Goal: Task Accomplishment & Management: Manage account settings

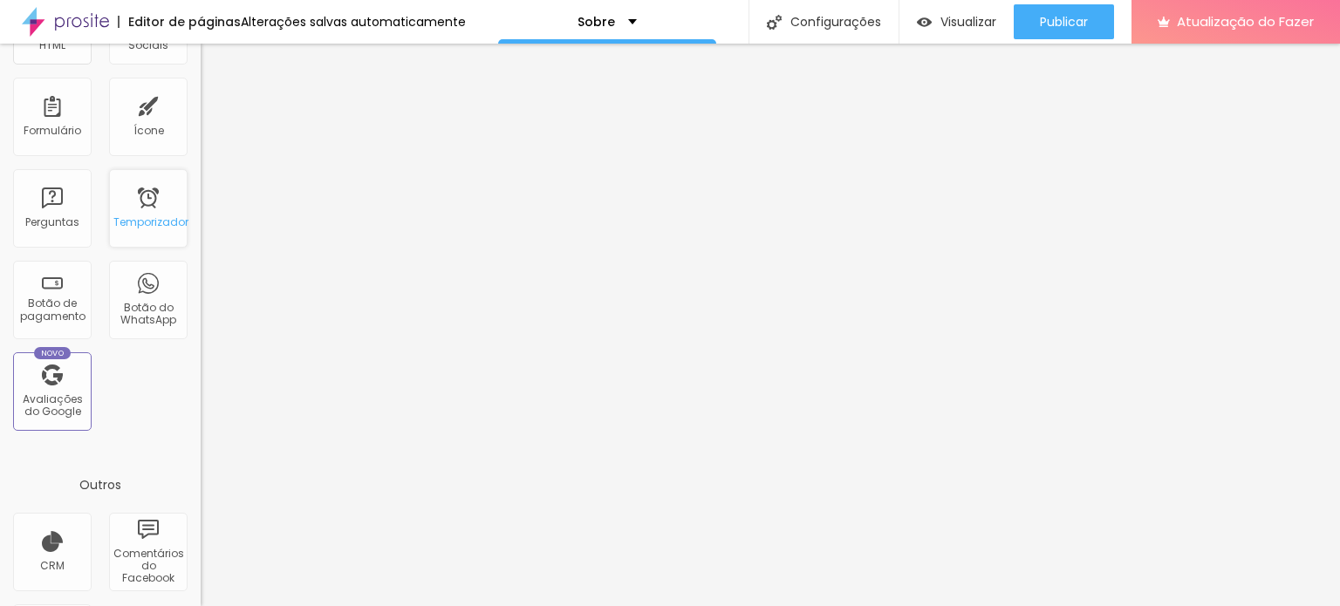
scroll to position [523, 0]
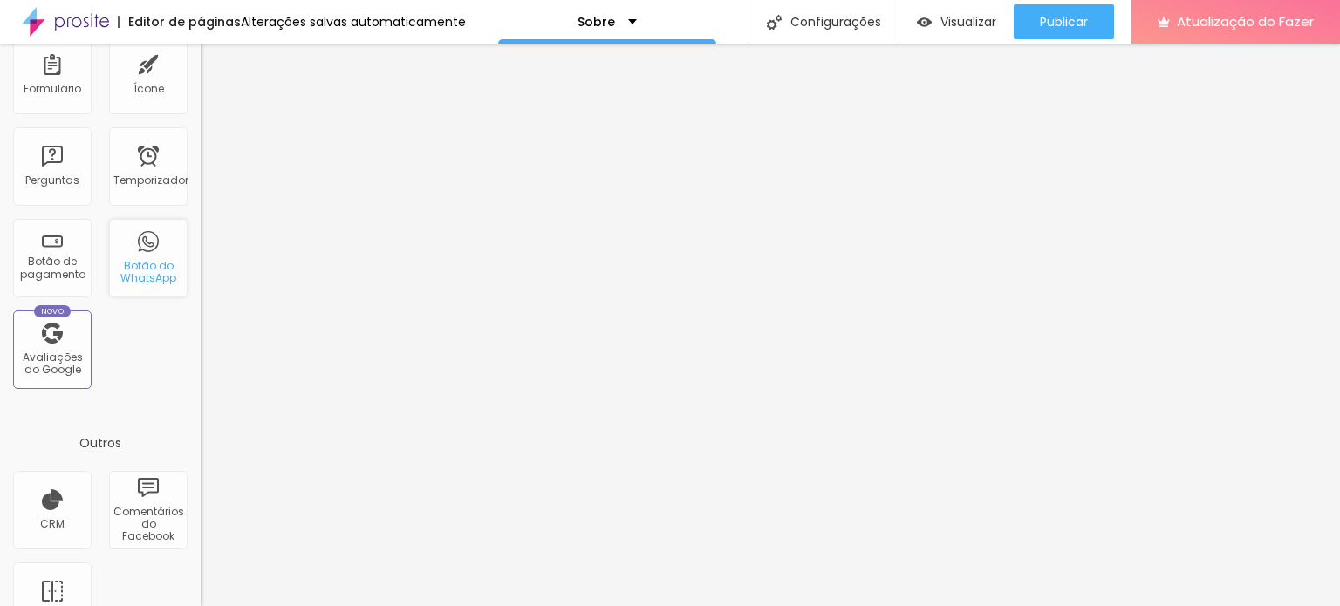
click at [140, 283] on font "Botão do WhatsApp" at bounding box center [148, 271] width 56 height 27
click at [129, 254] on div "Botão do WhatsApp" at bounding box center [148, 258] width 79 height 79
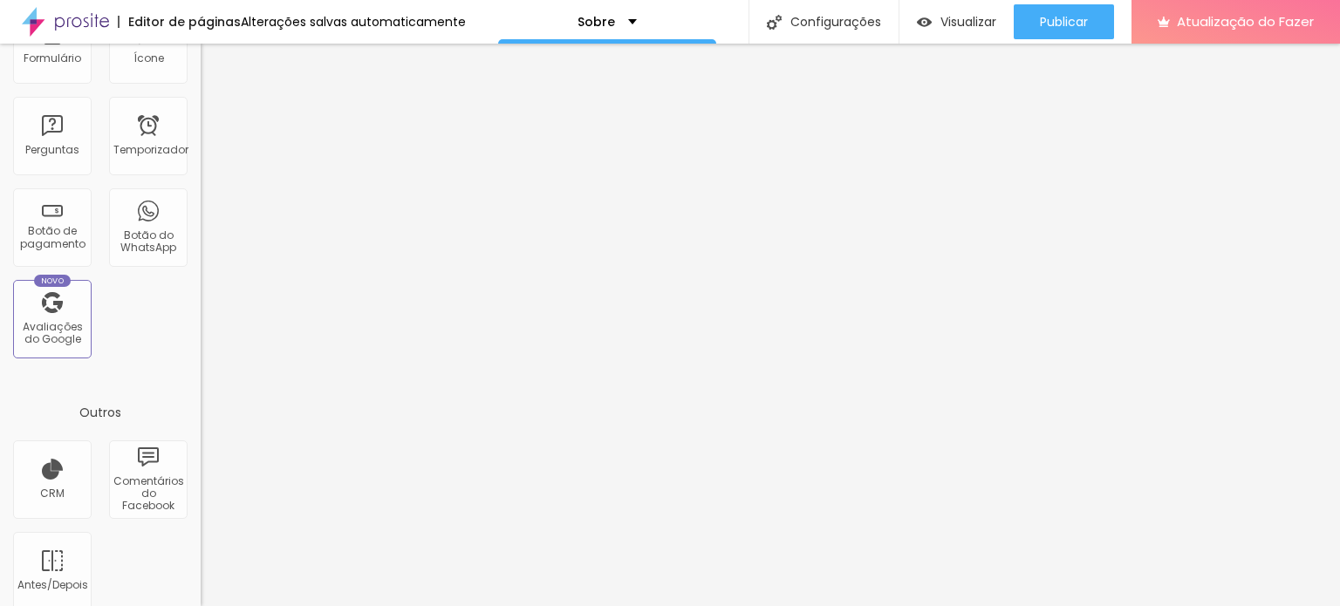
scroll to position [570, 0]
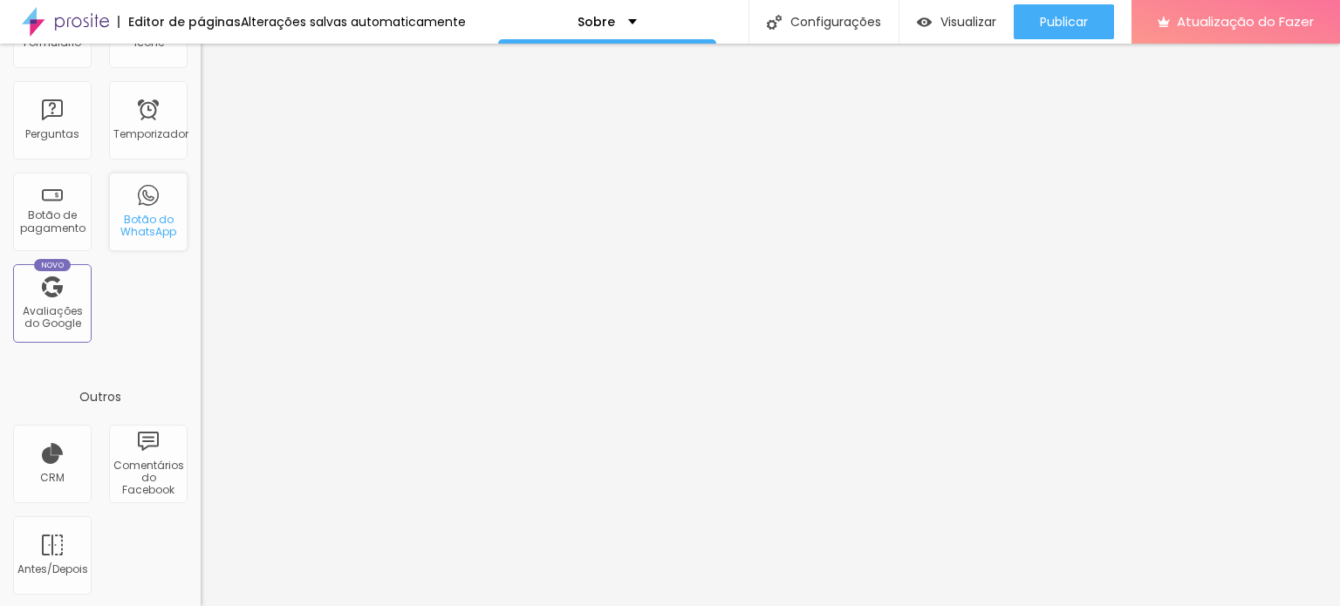
click at [139, 209] on div "Botão do WhatsApp" at bounding box center [148, 212] width 79 height 79
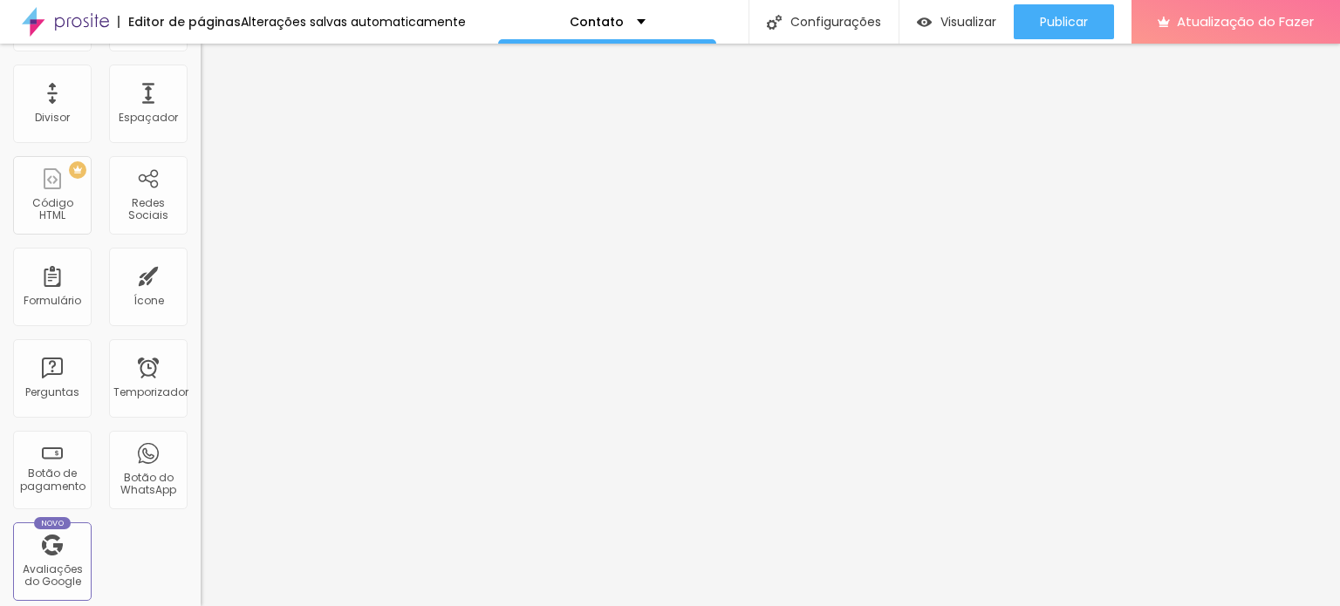
scroll to position [309, 0]
click at [134, 477] on font "Botão do WhatsApp" at bounding box center [148, 486] width 56 height 27
click at [129, 489] on font "Botão do WhatsApp" at bounding box center [148, 486] width 56 height 27
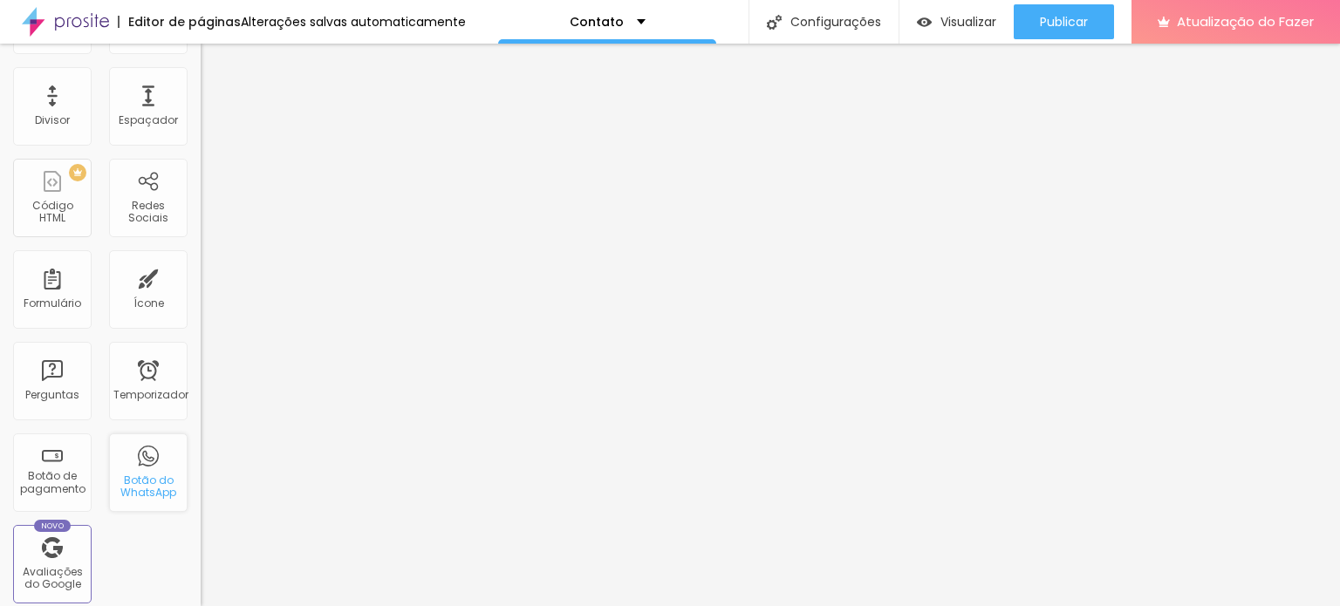
click at [139, 462] on div "Botão do WhatsApp" at bounding box center [148, 473] width 79 height 79
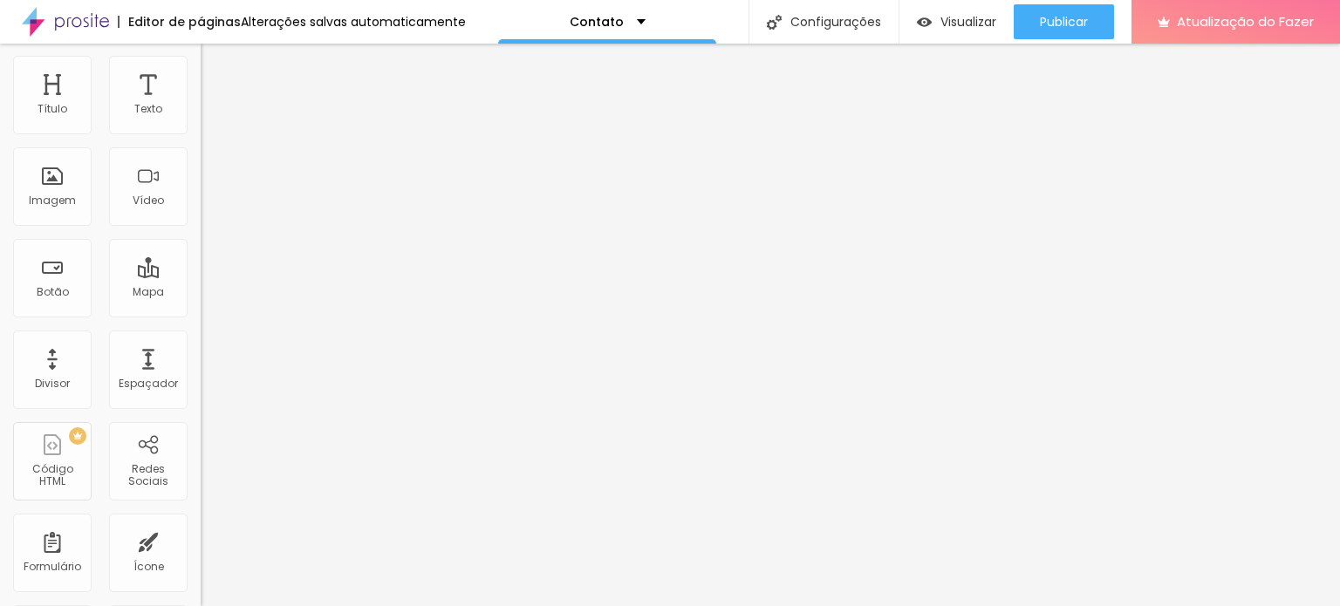
scroll to position [0, 0]
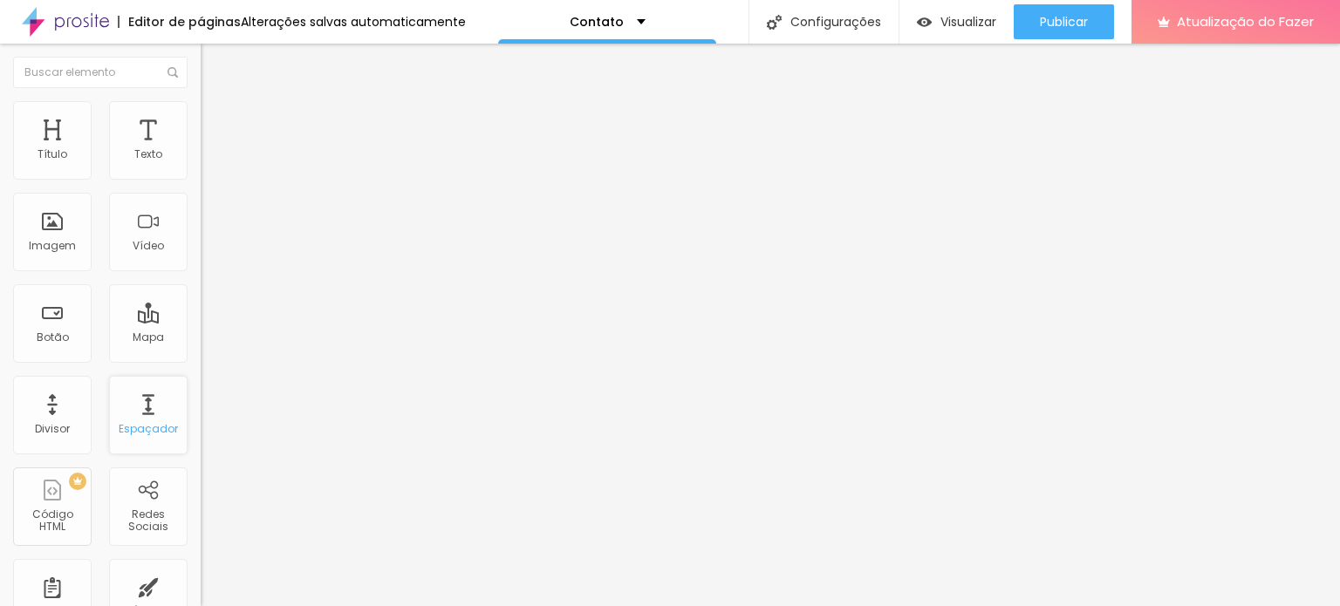
click at [151, 414] on div "Espaçador" at bounding box center [148, 415] width 79 height 79
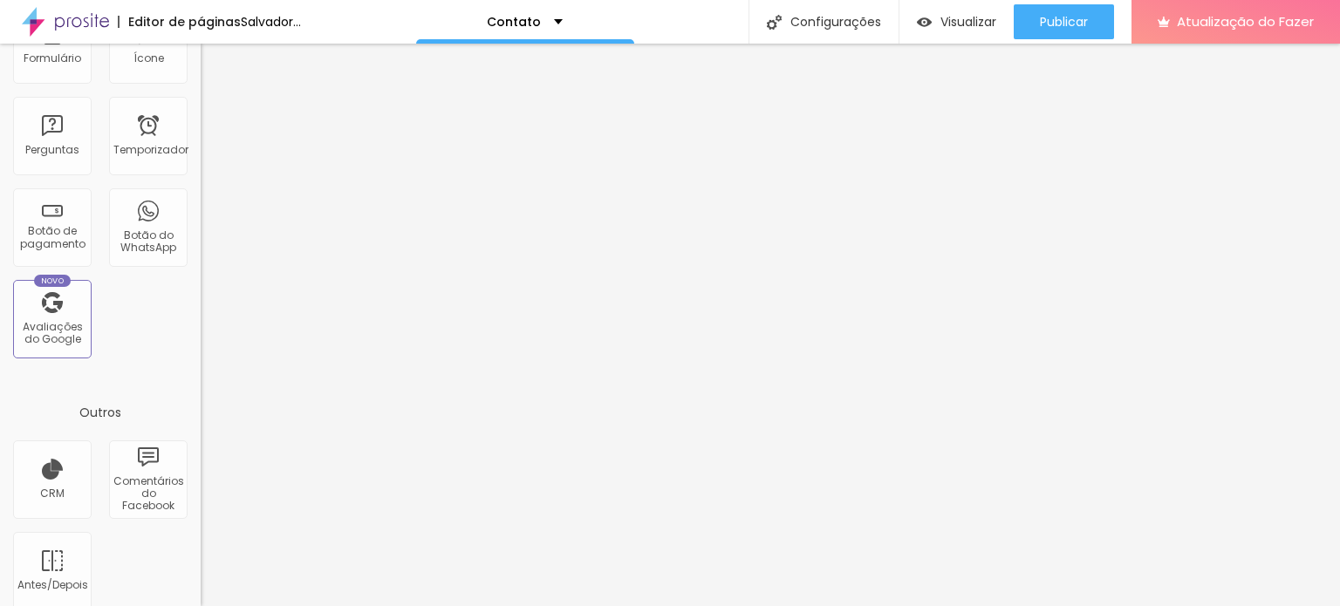
scroll to position [570, 0]
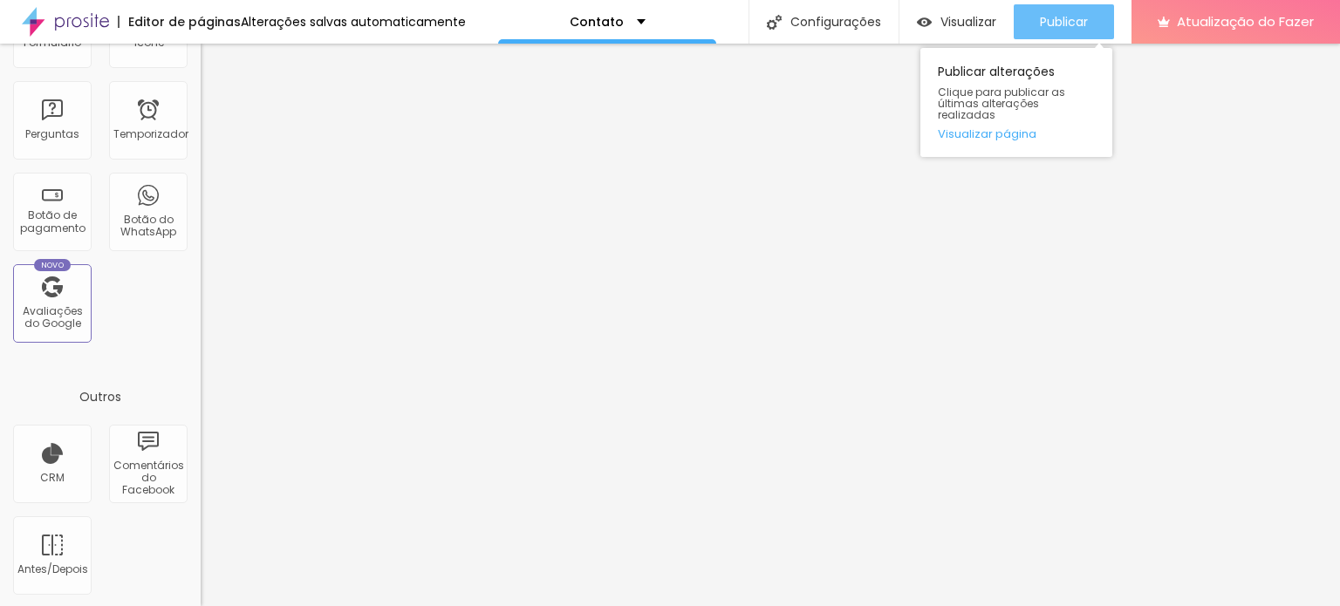
click at [1056, 17] on font "Publicar" at bounding box center [1064, 21] width 48 height 17
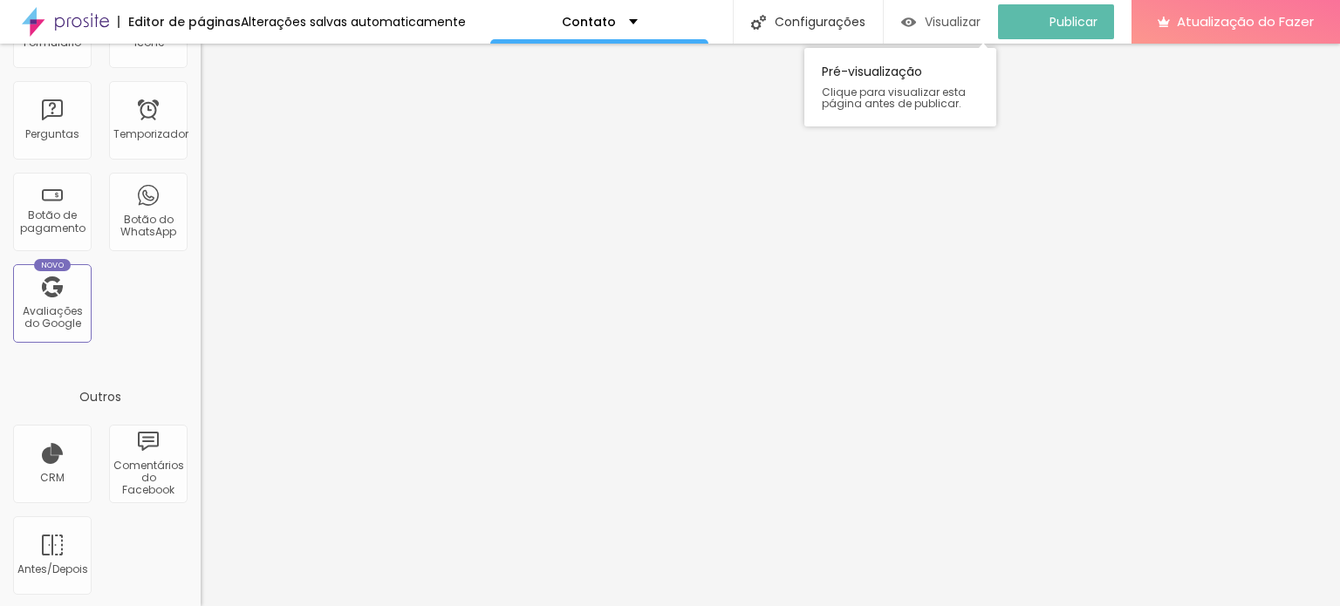
click at [969, 17] on font "Visualizar" at bounding box center [953, 21] width 56 height 17
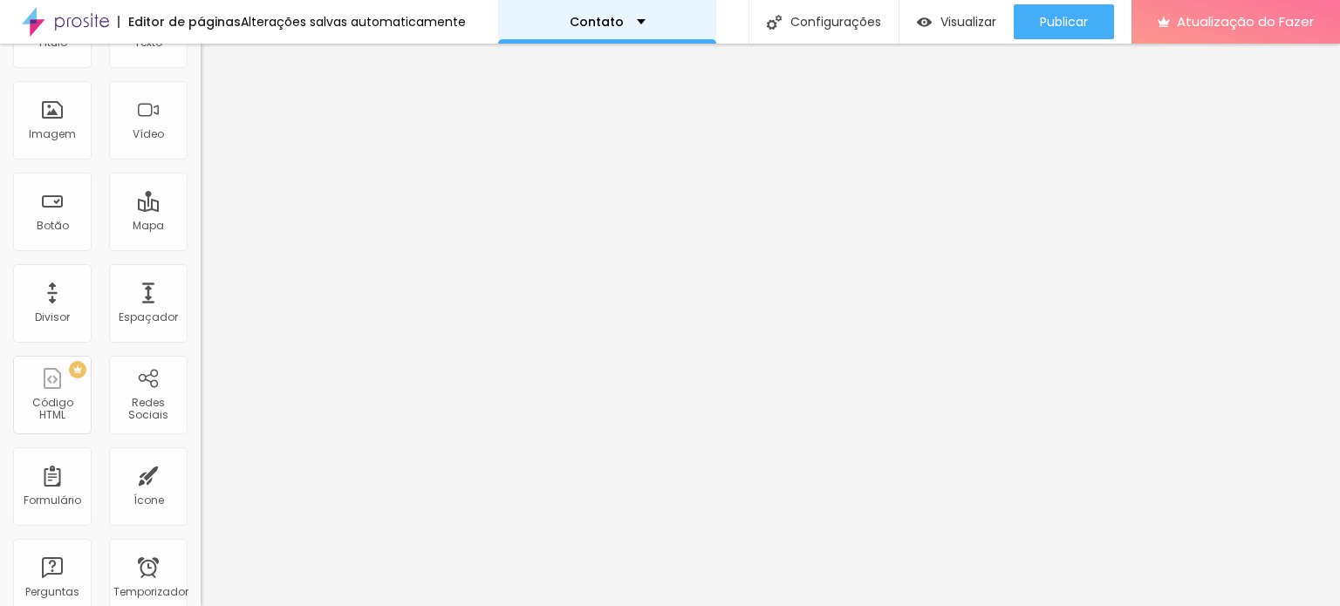
scroll to position [0, 0]
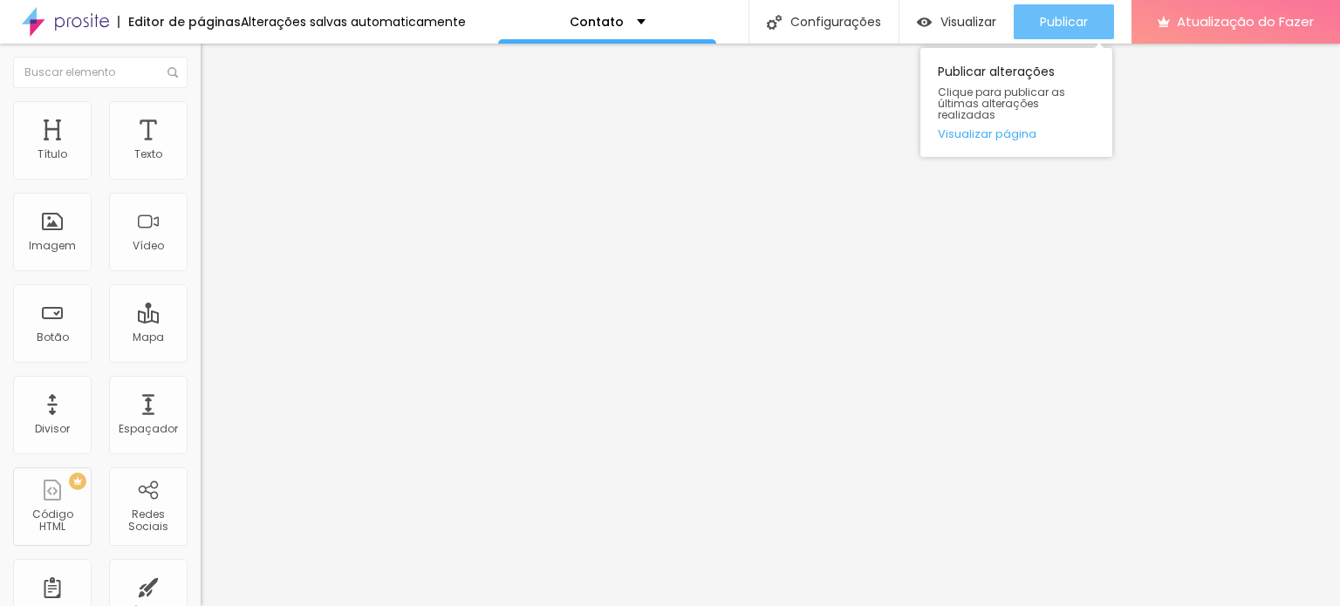
click at [1096, 15] on button "Publicar" at bounding box center [1064, 21] width 100 height 35
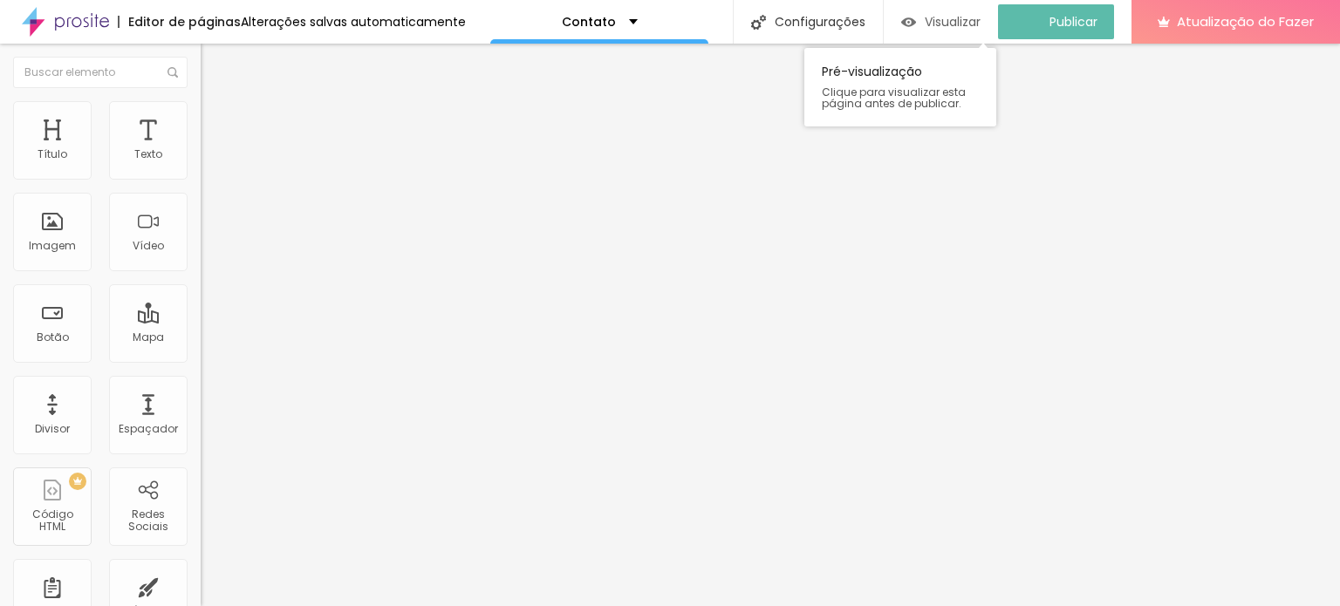
click at [941, 24] on font "Visualizar" at bounding box center [953, 21] width 56 height 17
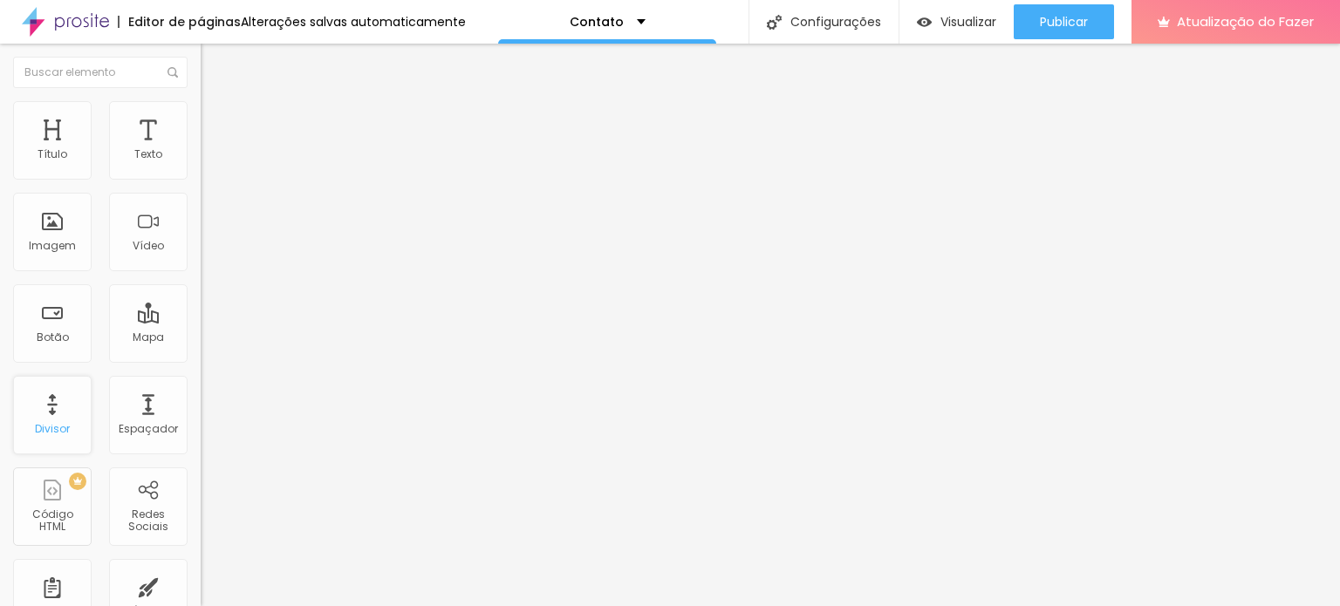
click at [55, 416] on div "Divisor" at bounding box center [52, 415] width 79 height 79
click at [40, 343] on font "Botão" at bounding box center [53, 337] width 32 height 15
click at [44, 327] on div "Botão" at bounding box center [52, 323] width 79 height 79
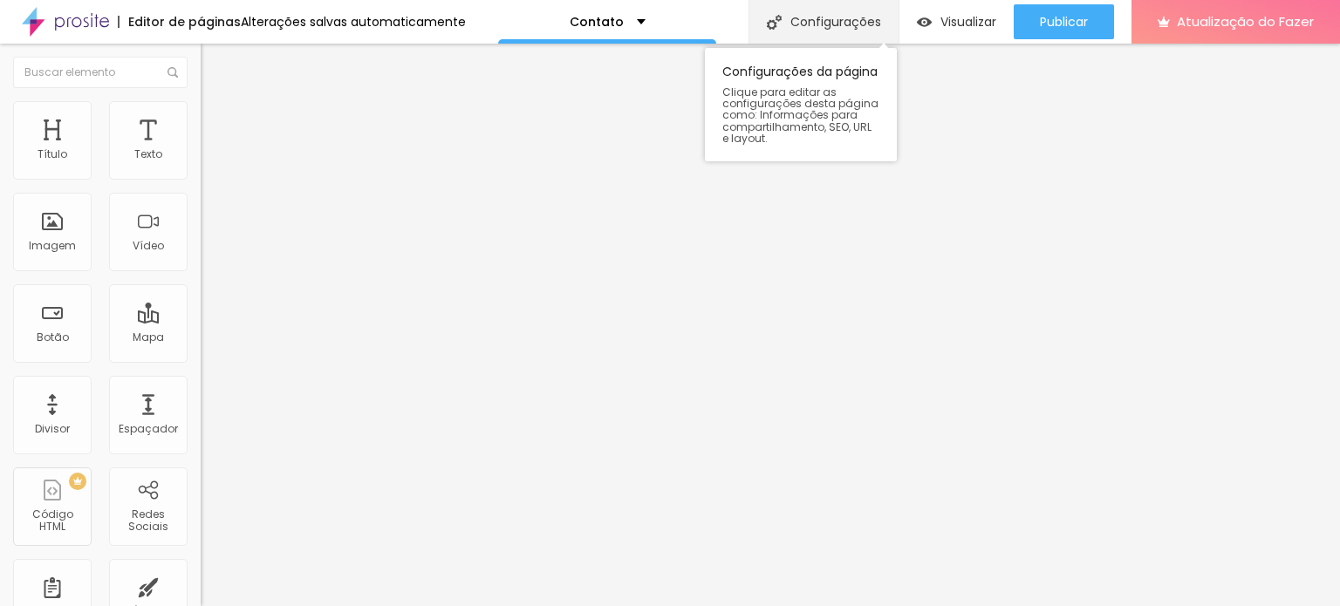
click at [838, 24] on font "Configurações" at bounding box center [835, 21] width 91 height 17
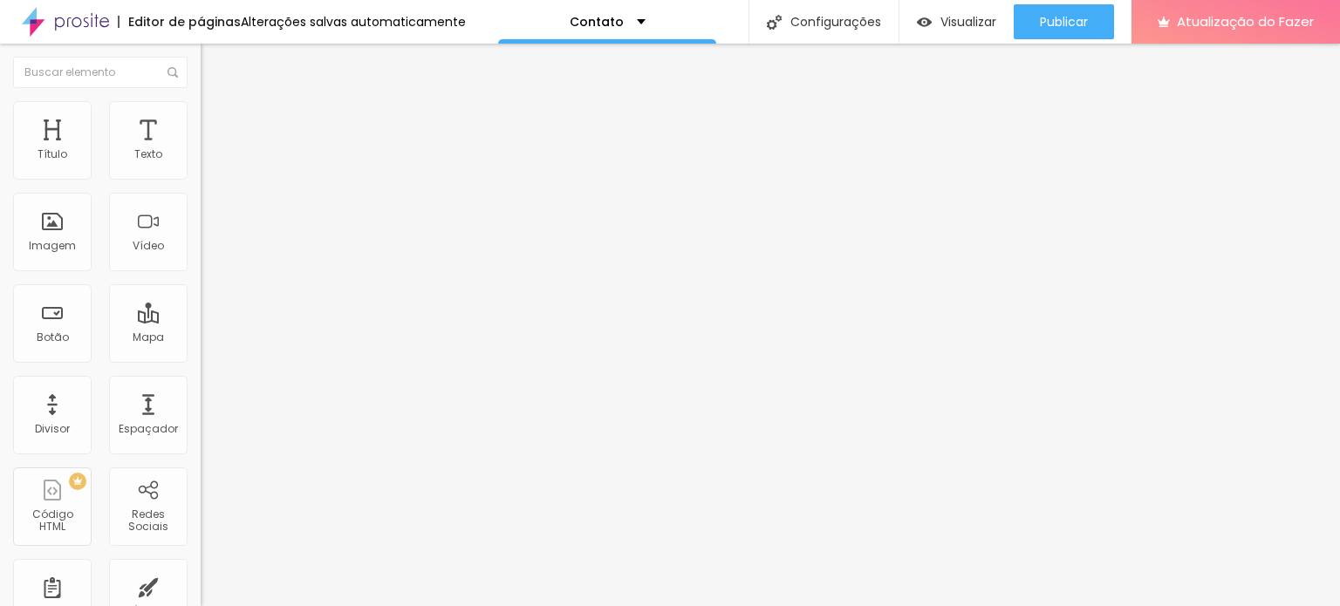
drag, startPoint x: 505, startPoint y: 127, endPoint x: 806, endPoint y: 135, distance: 301.1
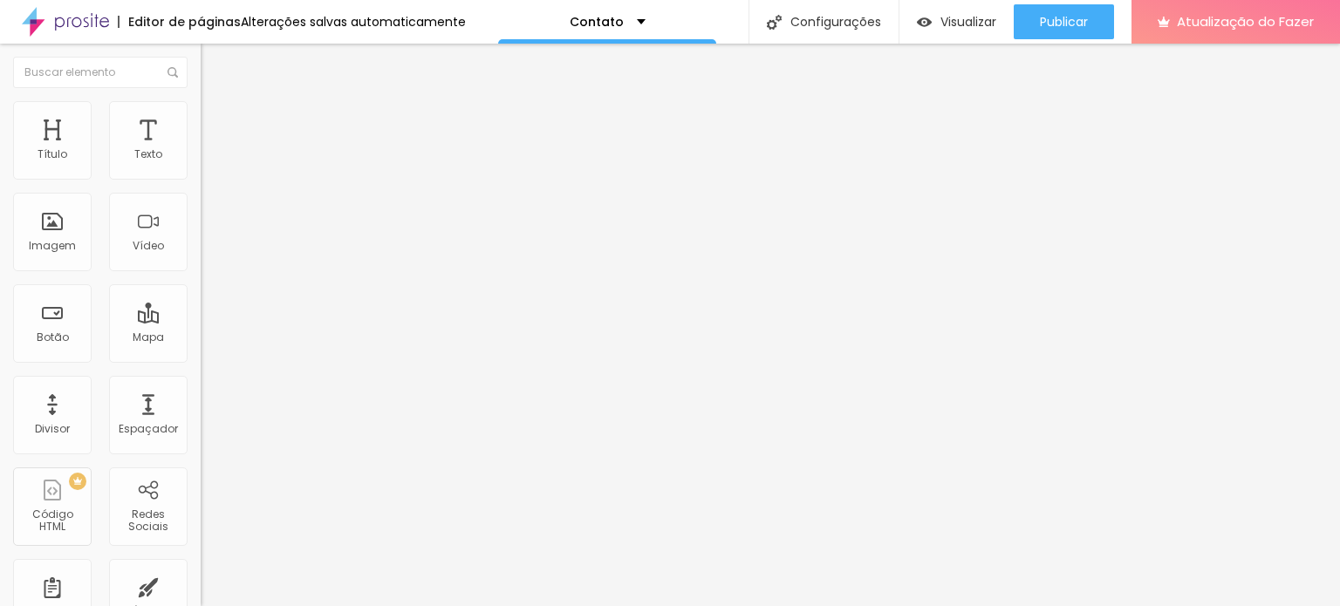
drag, startPoint x: 662, startPoint y: 344, endPoint x: 729, endPoint y: 345, distance: 67.2
drag, startPoint x: 626, startPoint y: 340, endPoint x: 406, endPoint y: 334, distance: 219.9
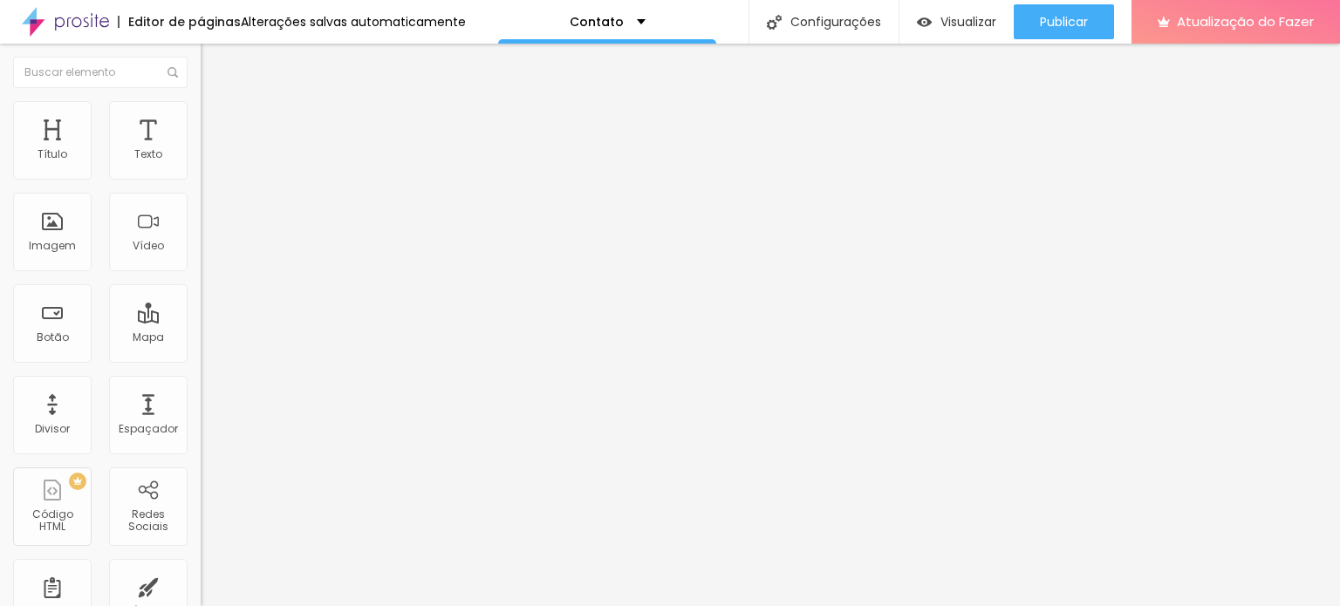
type input "Style Jaíne Santos"
drag, startPoint x: 512, startPoint y: 428, endPoint x: 730, endPoint y: 428, distance: 218.1
drag, startPoint x: 634, startPoint y: 342, endPoint x: 496, endPoint y: 345, distance: 138.8
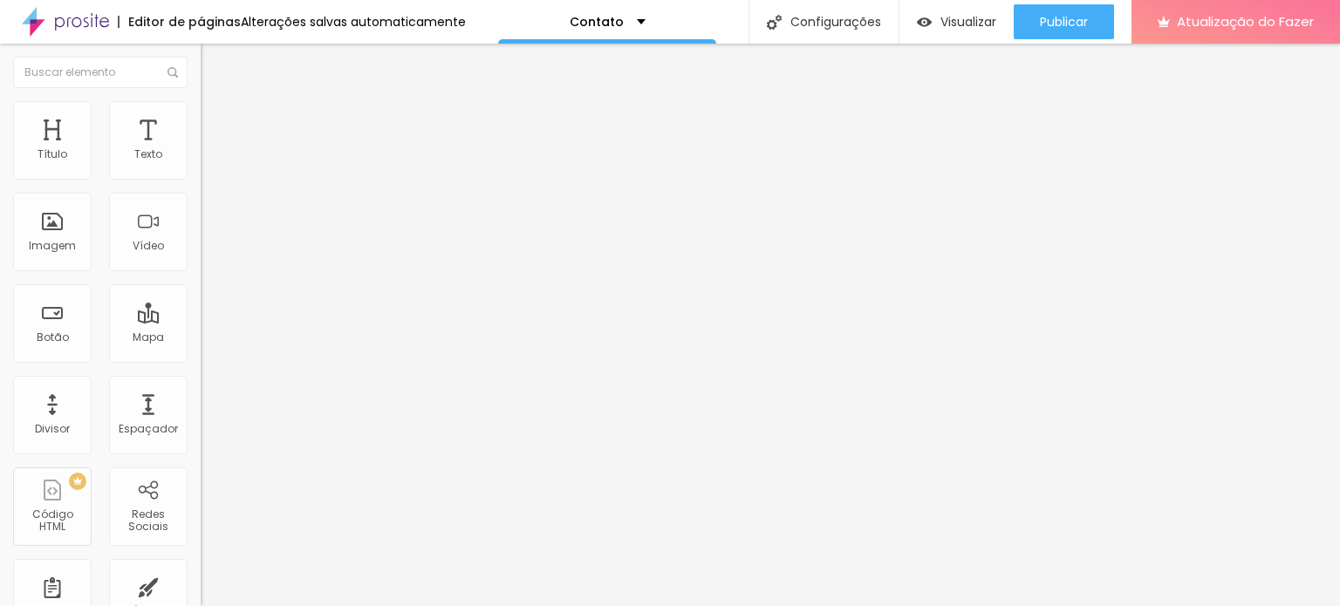
paste textarea "Fotografia de Moda e Marketing Pessoal em Goiânia para profissionais que deseja…"
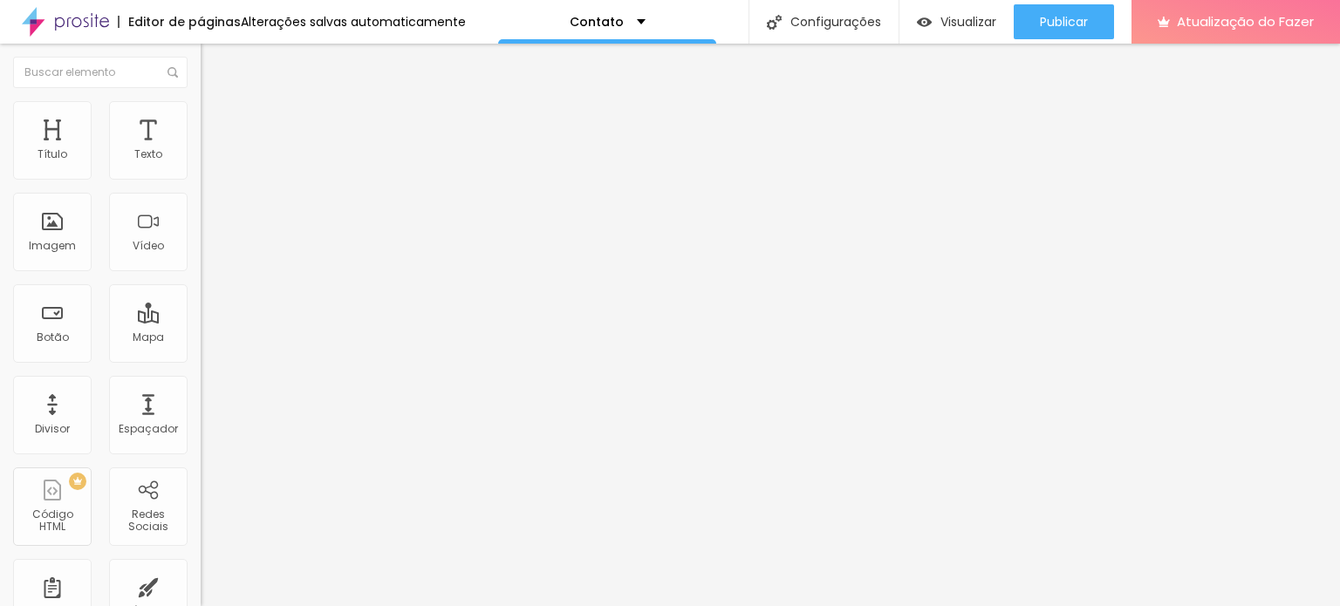
scroll to position [157, 0]
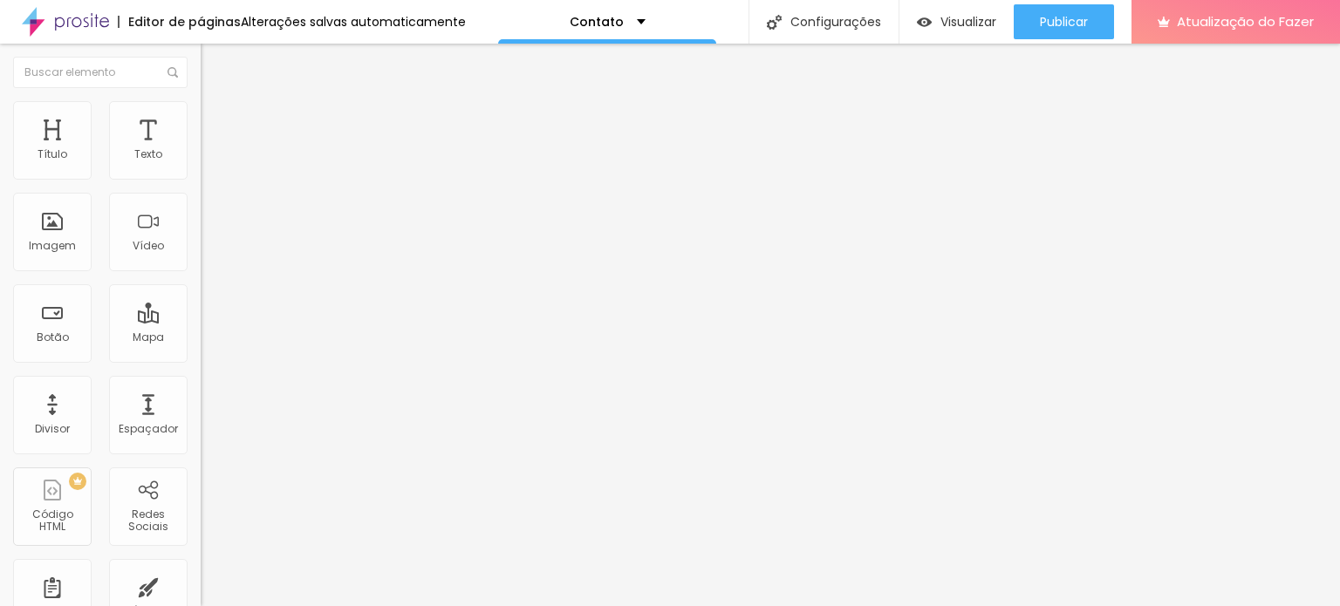
drag, startPoint x: 765, startPoint y: 446, endPoint x: 667, endPoint y: 446, distance: 98.6
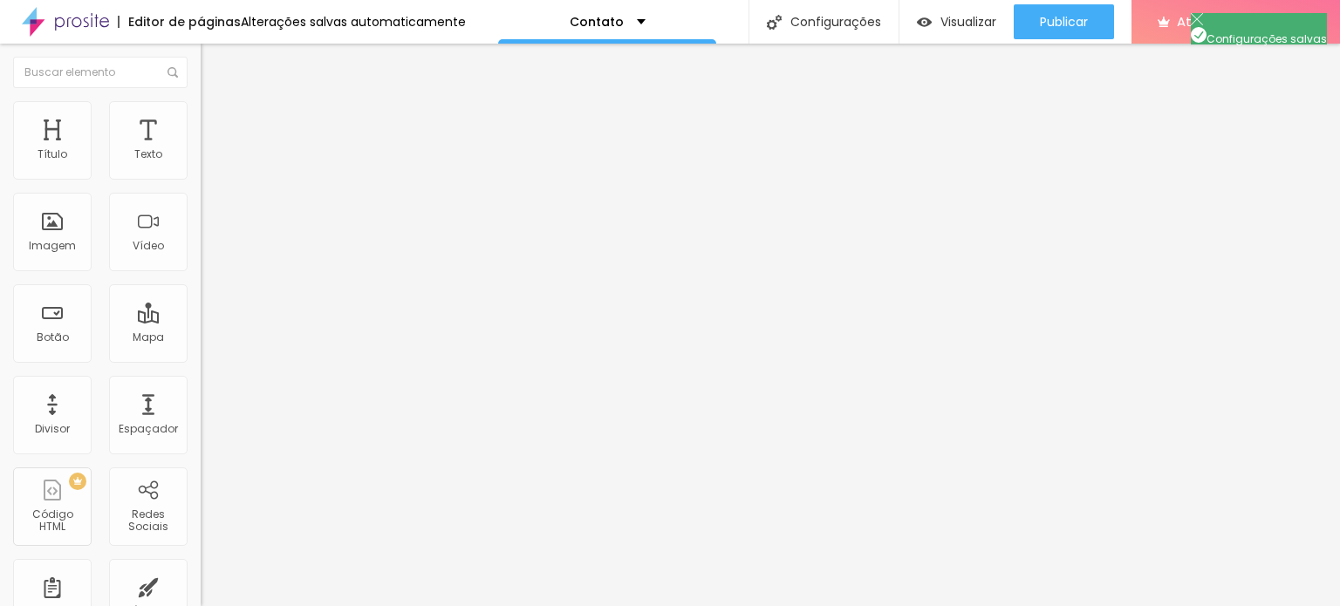
type textarea "Fotografia de Moda e Marketing Pessoal em Goiânia para profissionais que deseja…"
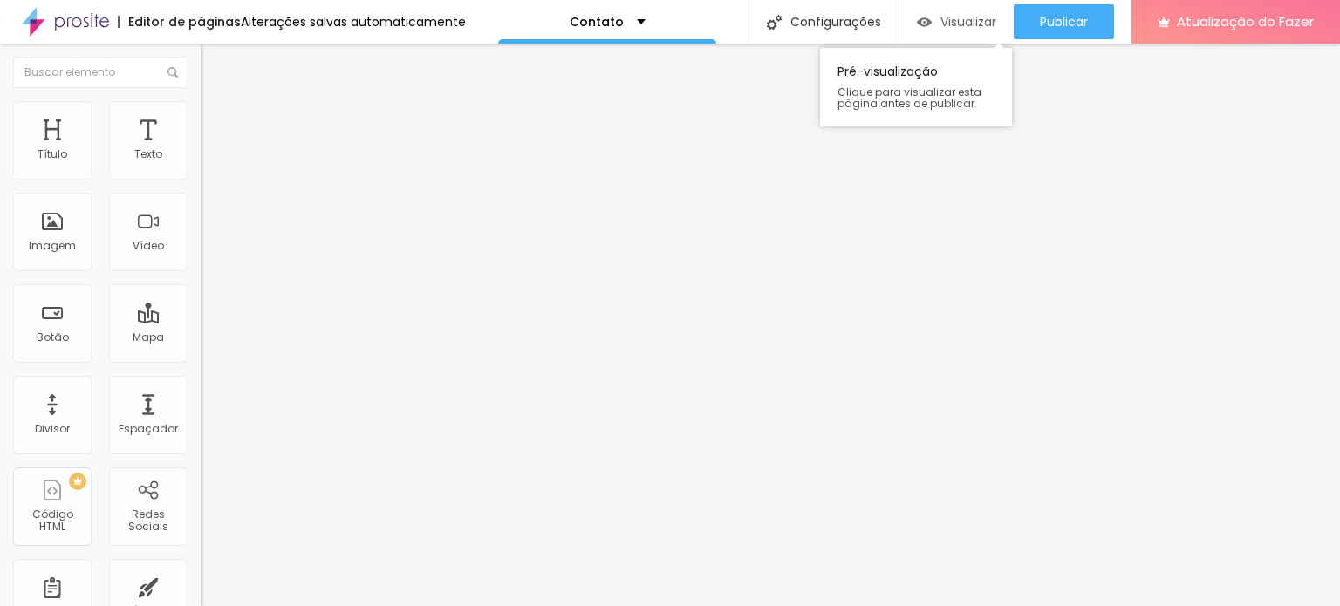
click at [963, 17] on font "Visualizar" at bounding box center [968, 21] width 56 height 17
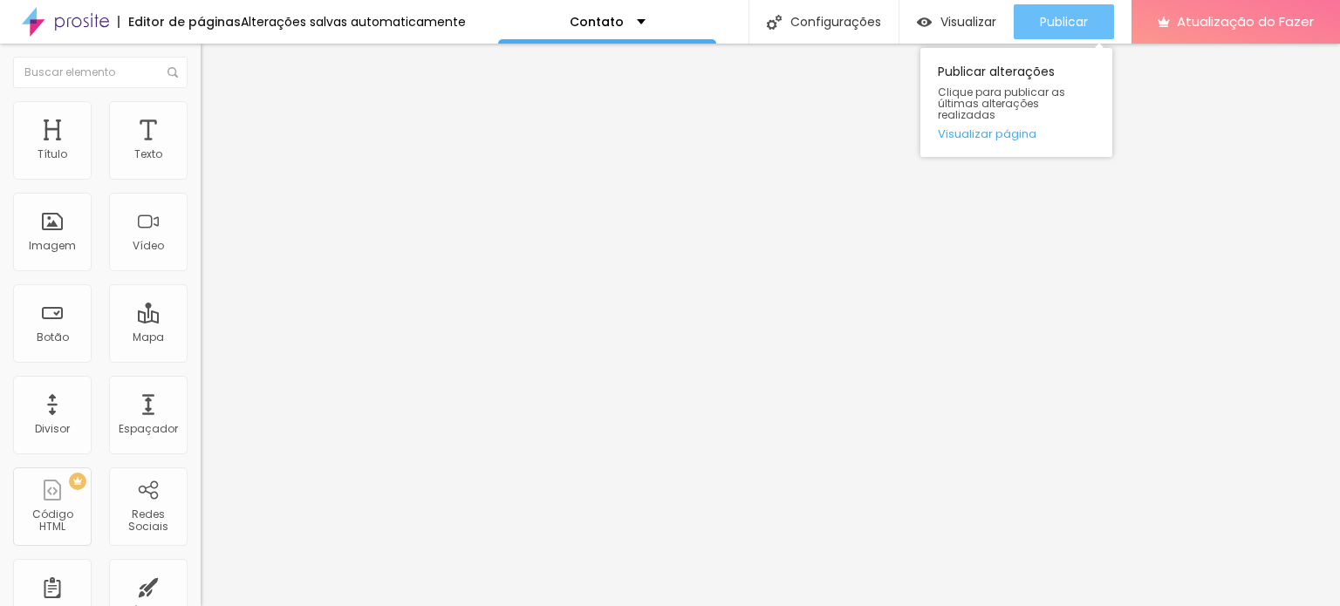
click at [1083, 25] on font "Publicar" at bounding box center [1064, 21] width 48 height 17
click at [1062, 12] on div "Publicar" at bounding box center [1064, 21] width 48 height 35
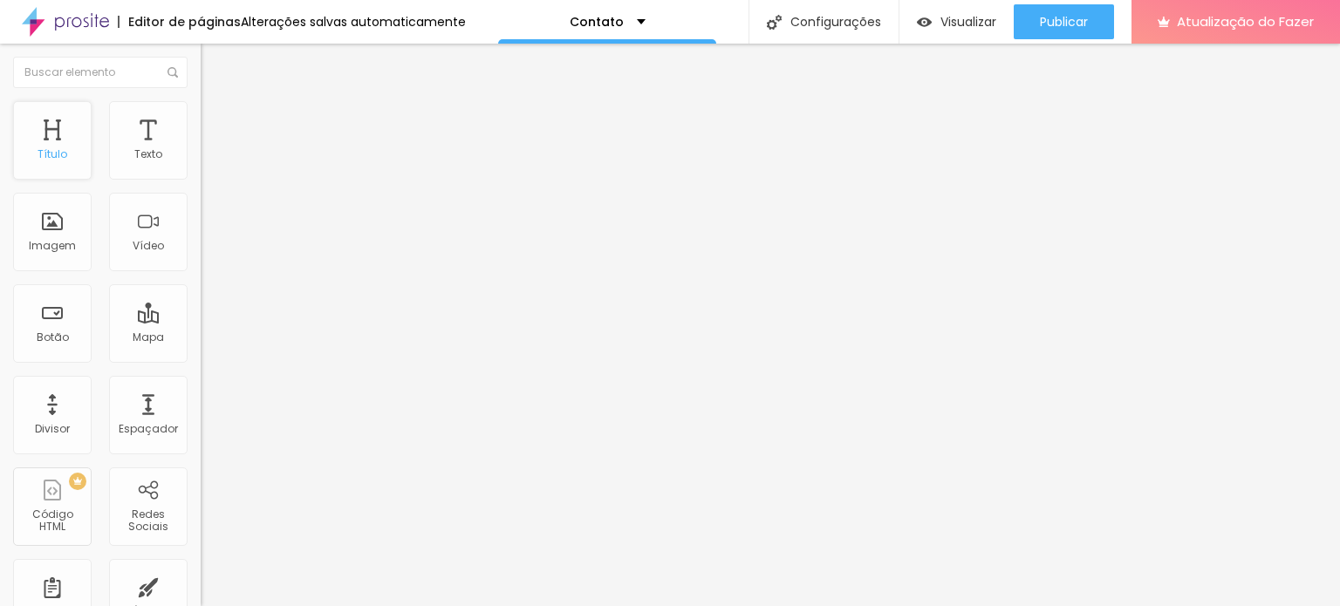
click at [65, 147] on font "Título" at bounding box center [53, 154] width 30 height 15
click at [47, 138] on div "Título" at bounding box center [52, 140] width 79 height 79
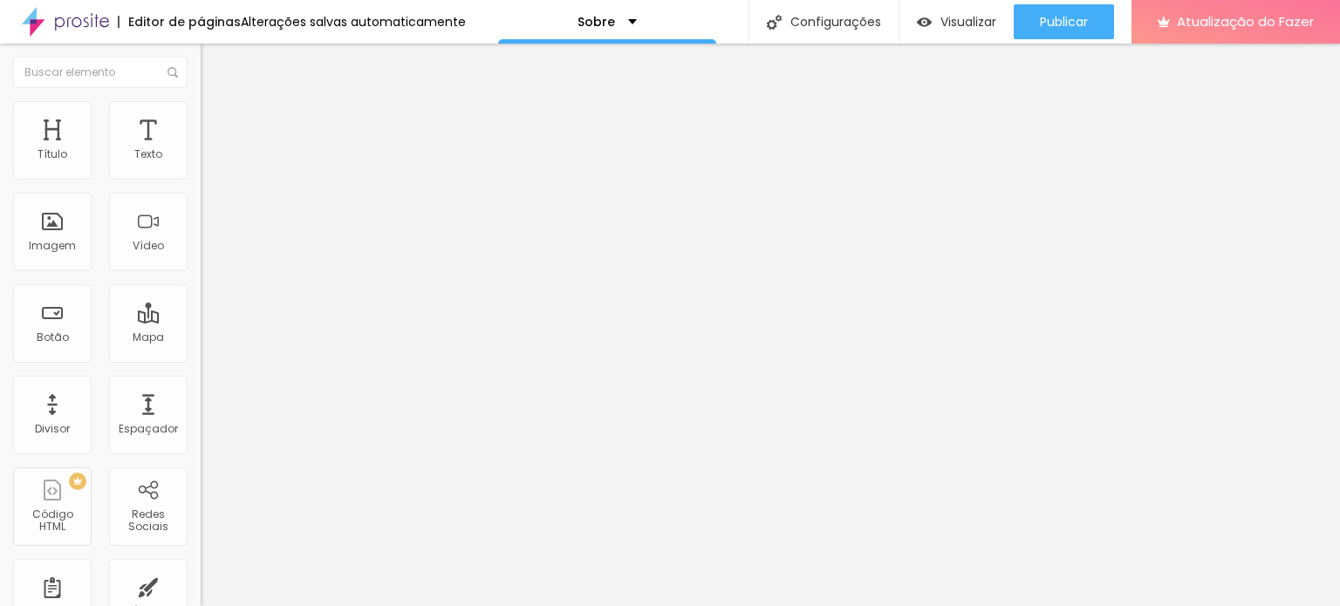
type input "h"
paste input "https://www.instagram.com/stylejainesantos/"
type input "https://www.instagram.com/stylejainesantos/"
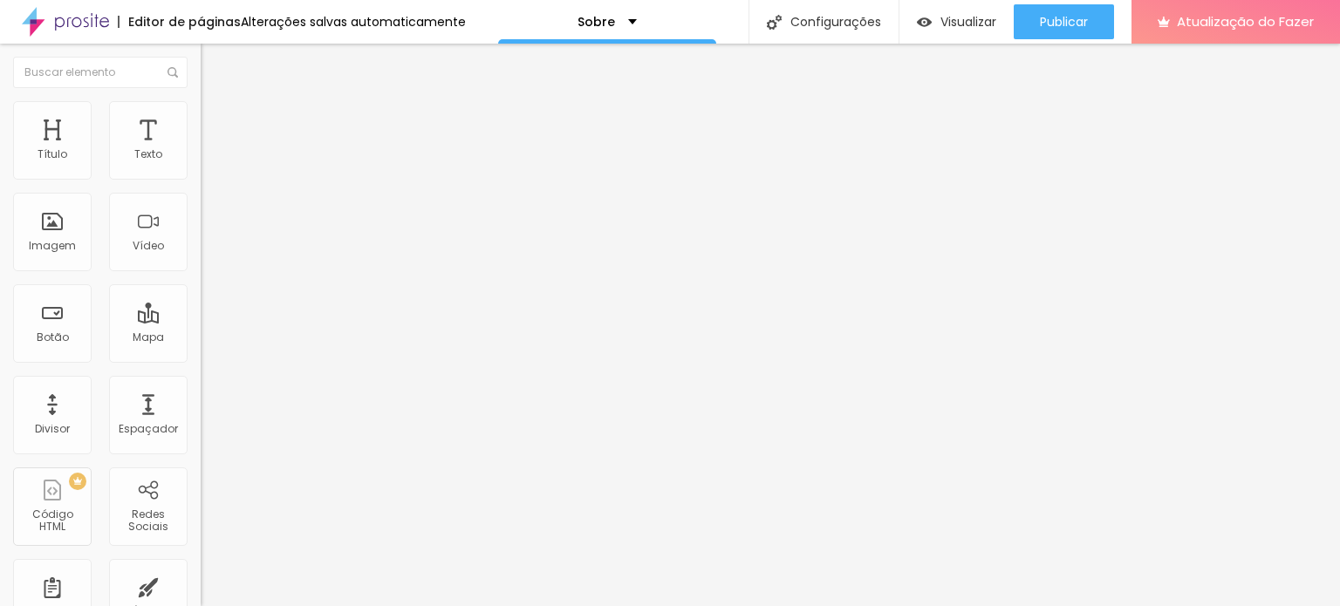
click at [201, 352] on div "Facebook" at bounding box center [301, 357] width 201 height 10
drag, startPoint x: 98, startPoint y: 278, endPoint x: 0, endPoint y: 280, distance: 97.7
paste input "www.facebook.com/stylejainesantos"
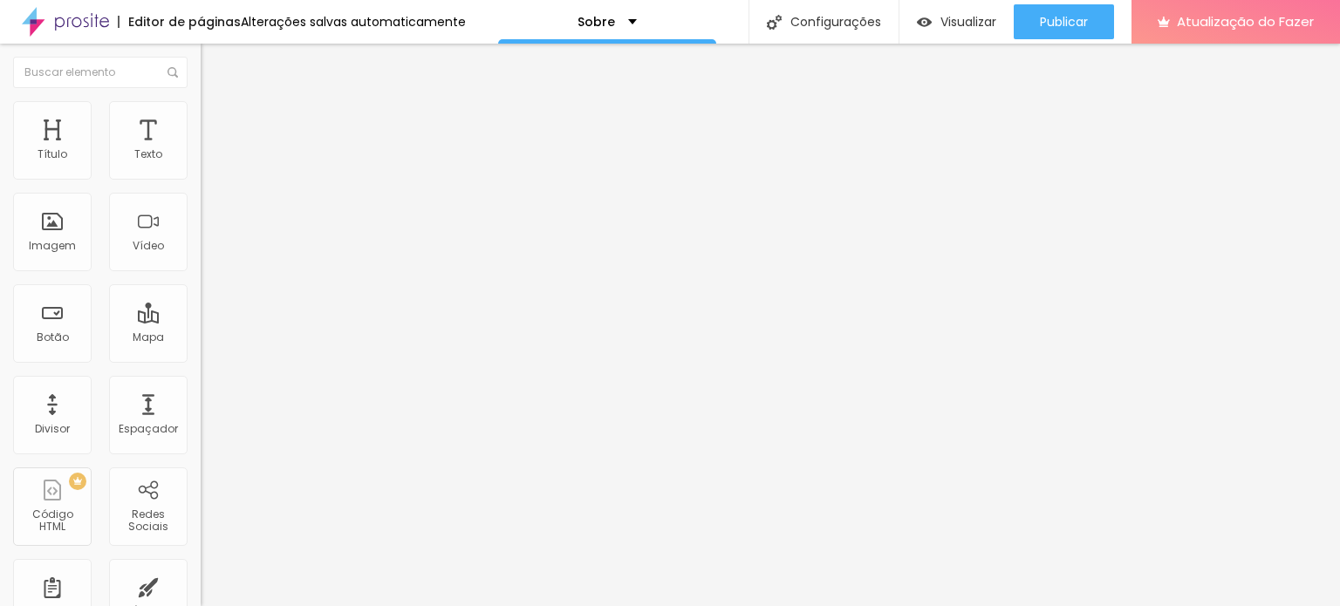
type input "https://www.facebook.com/stylejainesantos"
drag, startPoint x: 1, startPoint y: 270, endPoint x: 68, endPoint y: 270, distance: 67.2
click at [201, 363] on div "Rede social Facebook Endereço URL https://www.facebook.com/stylejainesantos Abr…" at bounding box center [301, 507] width 201 height 289
click at [201, 593] on input "https://www.facebook.com/stylejainesantos" at bounding box center [305, 601] width 209 height 17
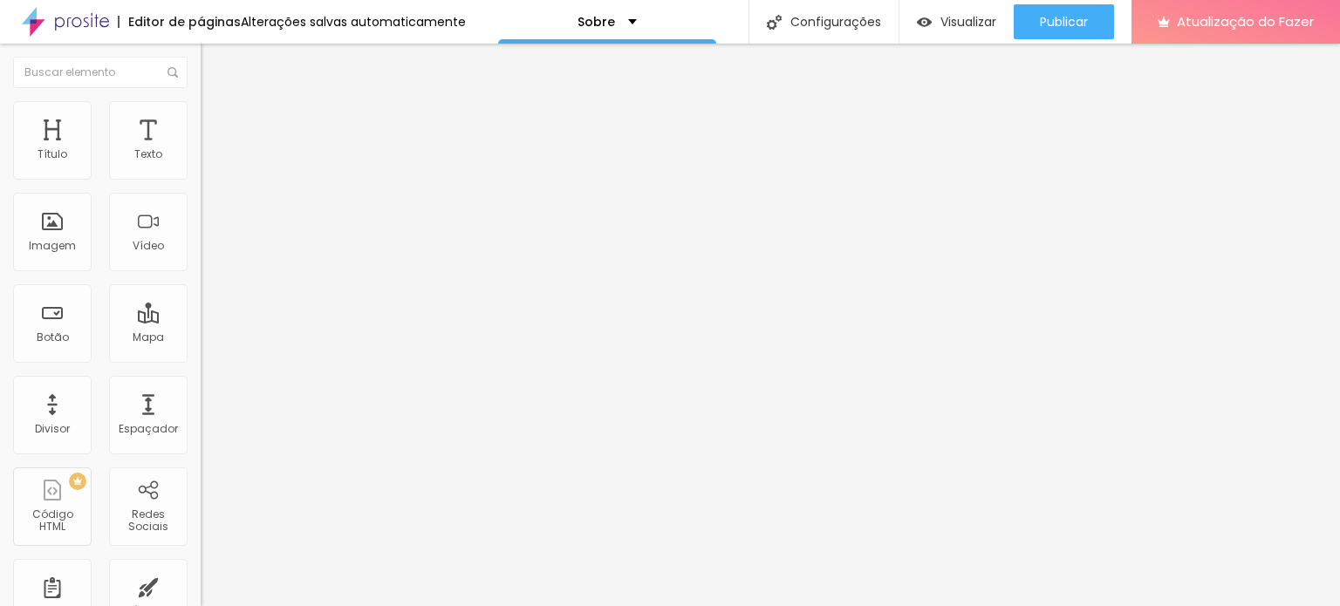
click at [201, 363] on div "Rede social Facebook Endereço URL https://www.facebook.com/stylejainesantos Abr…" at bounding box center [301, 507] width 201 height 289
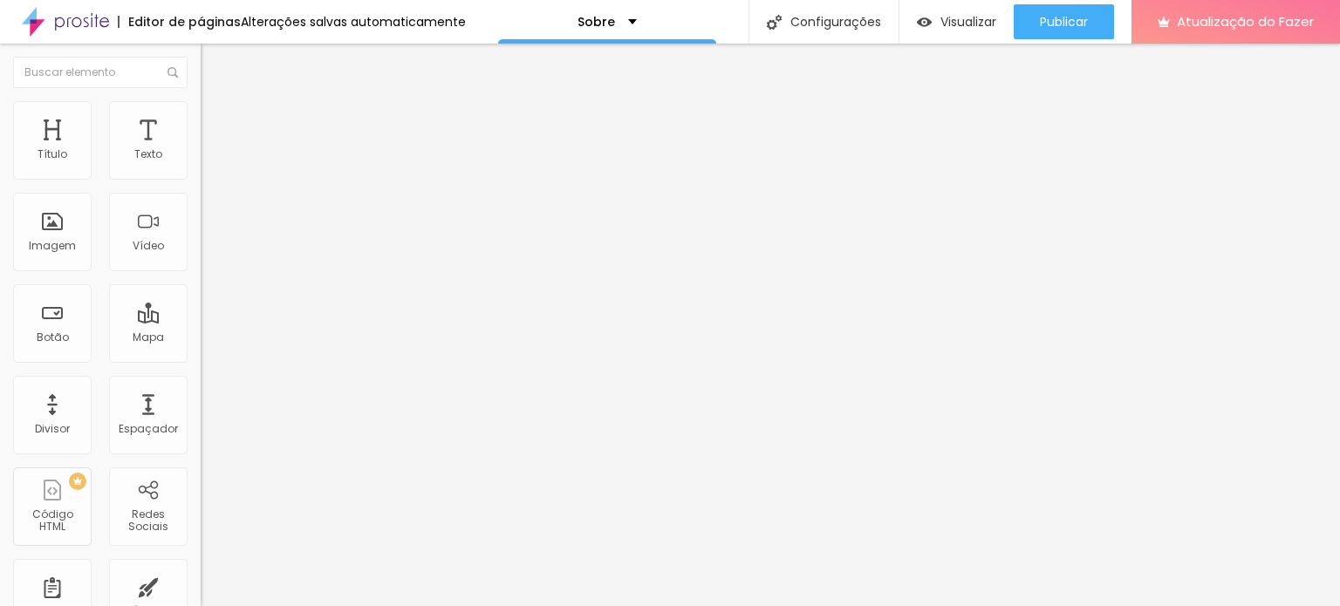
drag, startPoint x: 82, startPoint y: 352, endPoint x: 13, endPoint y: 351, distance: 68.9
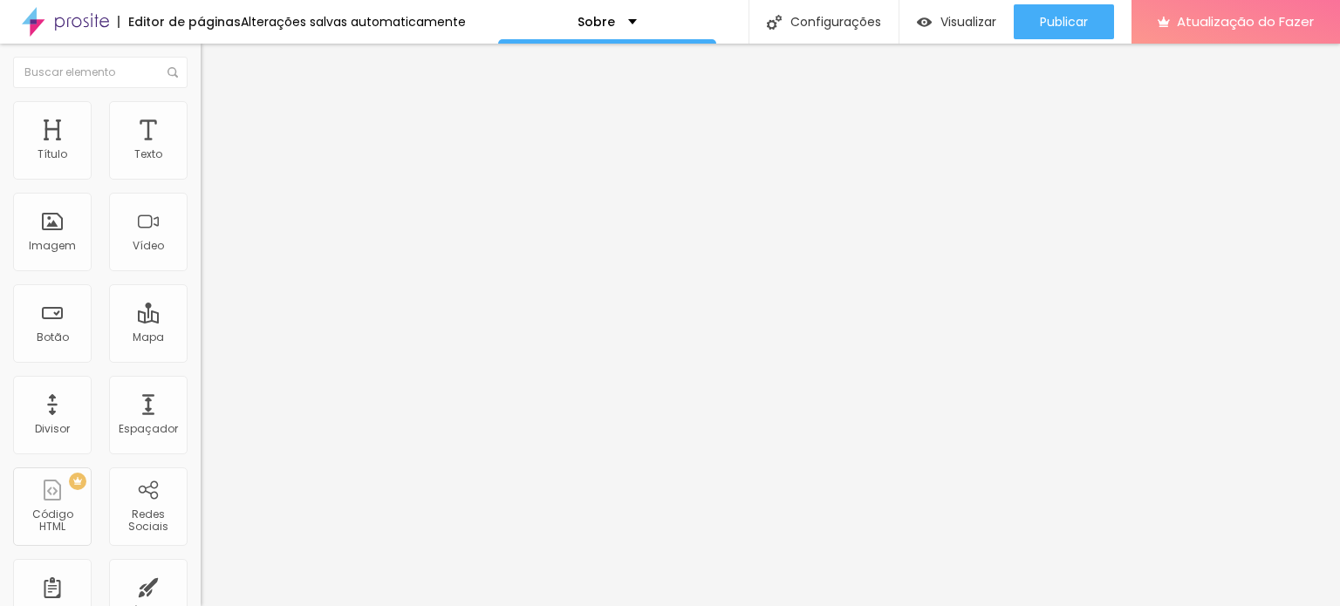
paste input "wa.me/62999751866"
type input "https://wa.me/62999751866"
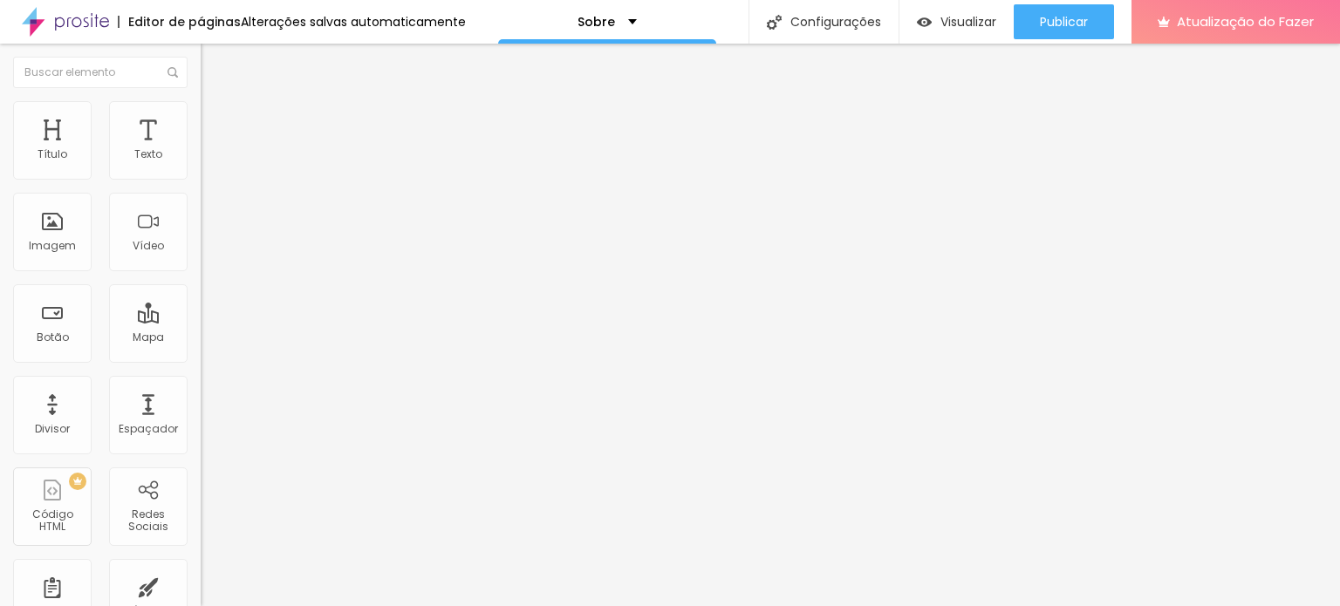
click at [201, 504] on div "Editar nulo Conteúdo Estilo Avançado Facebook Rede social Facebook Endereço URL…" at bounding box center [301, 325] width 201 height 563
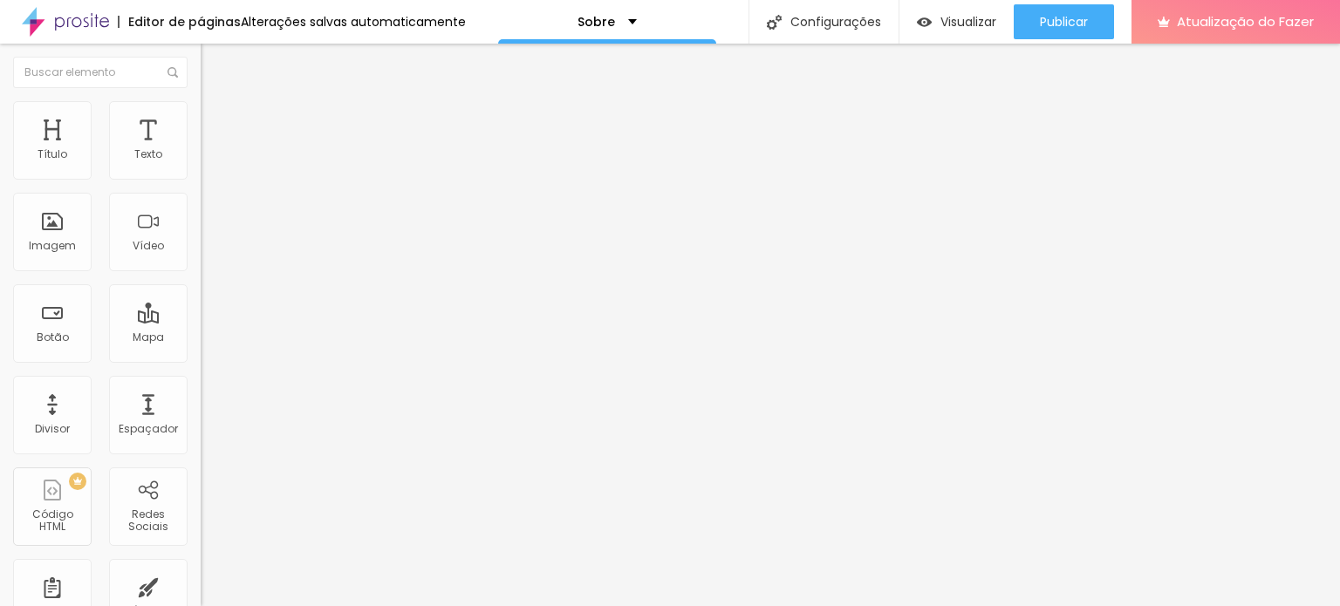
scroll to position [154, 0]
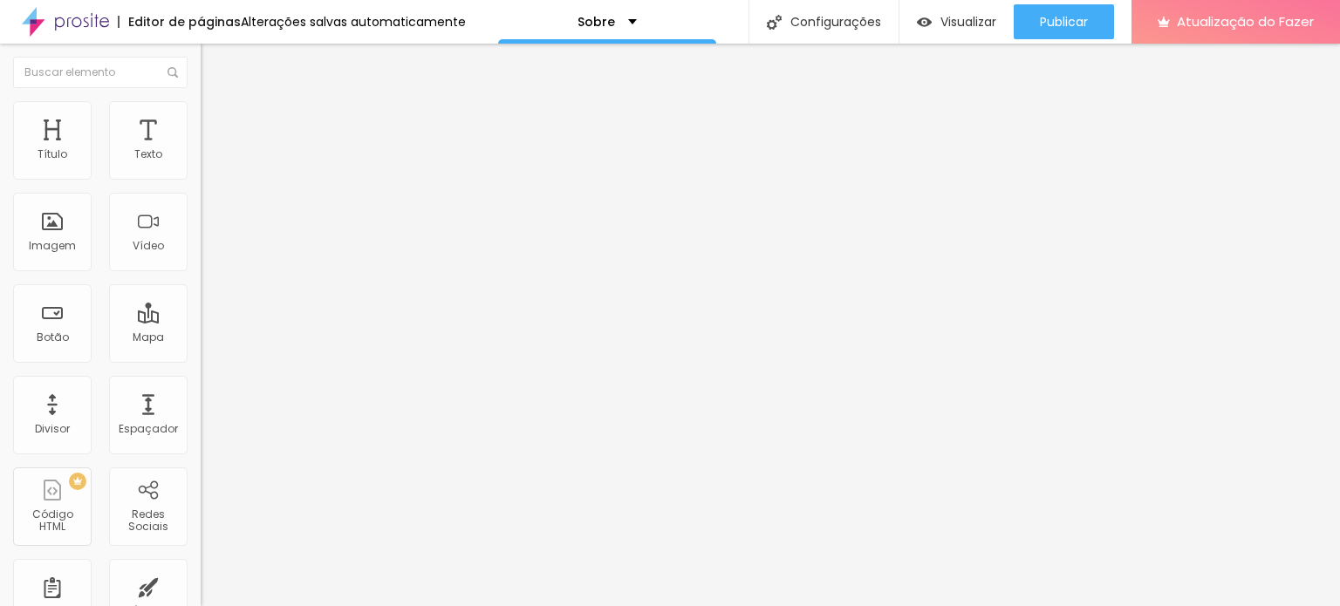
scroll to position [209, 0]
drag, startPoint x: 119, startPoint y: 396, endPoint x: 12, endPoint y: 383, distance: 107.2
paste input "www.linkedin.com/in/stylejainesantos"
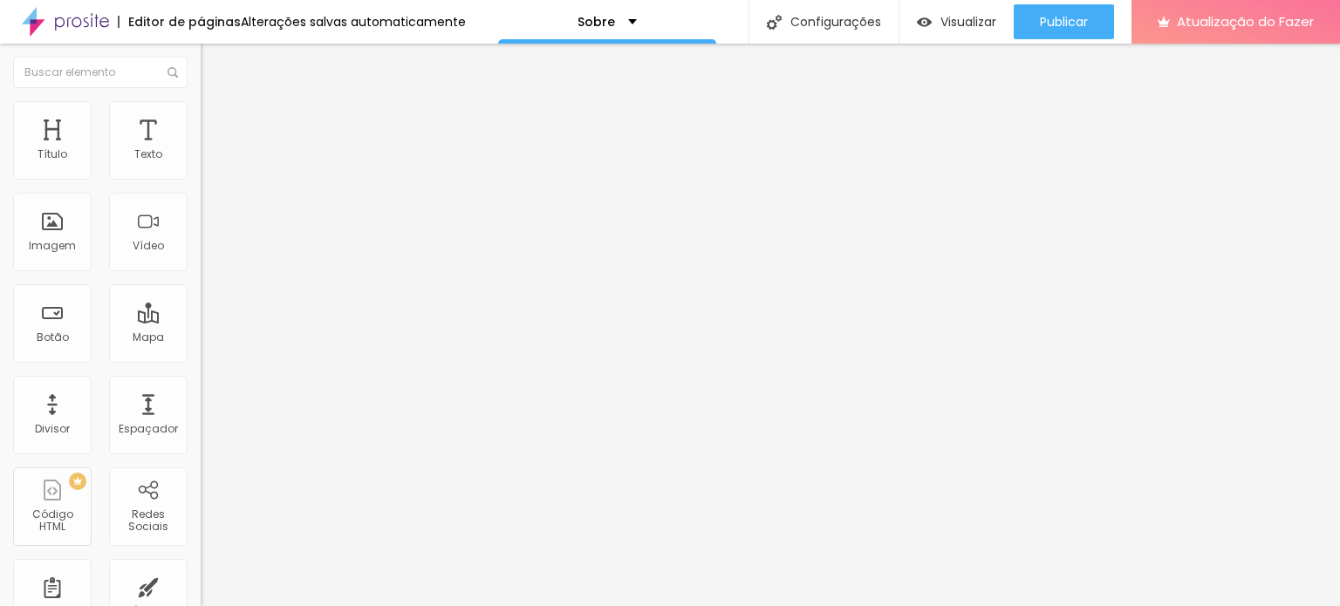
scroll to position [0, 60]
type input "www.linkedin.com/in/stylejainesantos"
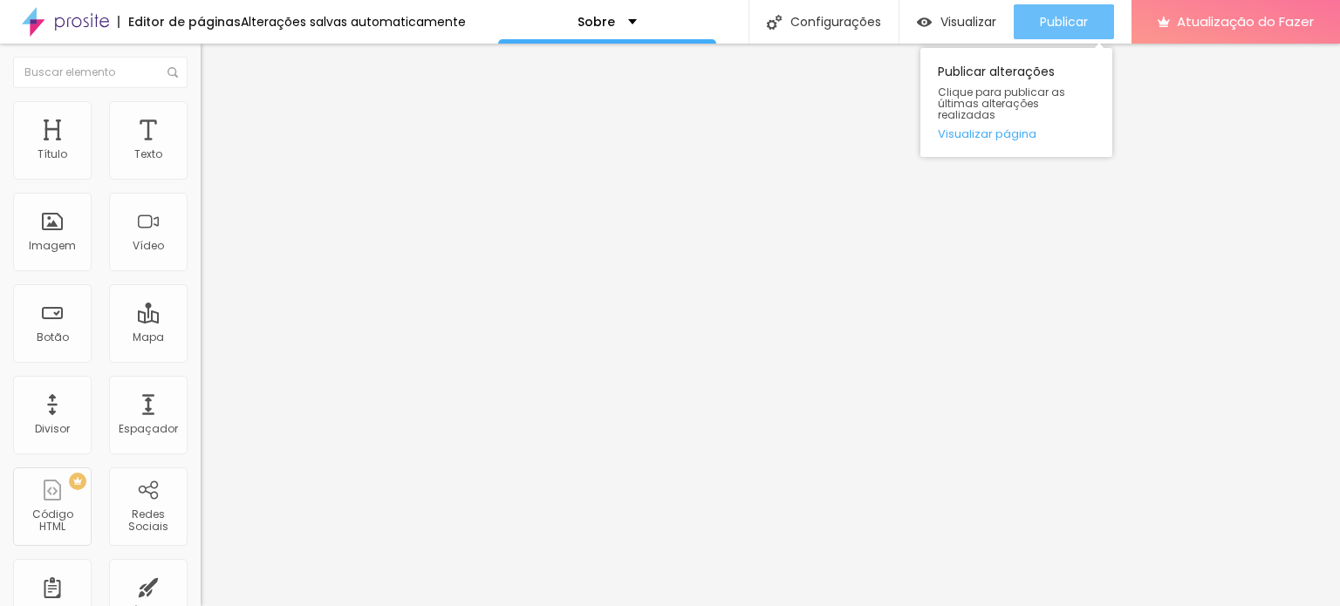
click at [1070, 19] on font "Publicar" at bounding box center [1064, 21] width 48 height 17
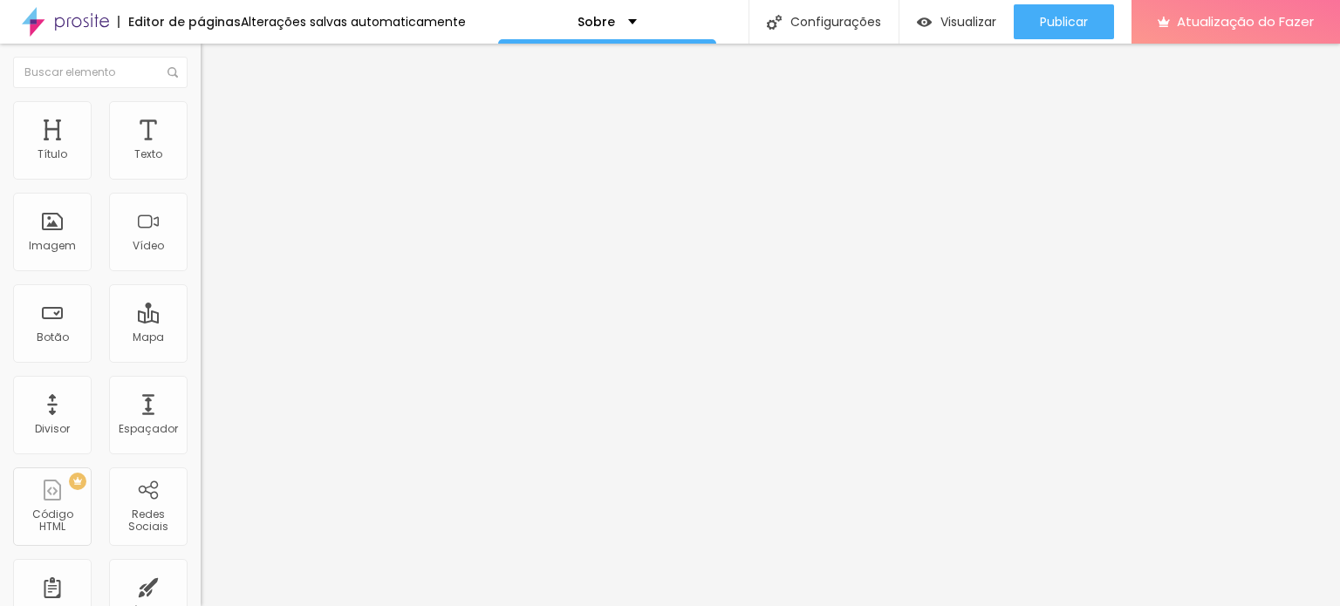
click at [211, 150] on font "Trocar imagem" at bounding box center [253, 142] width 85 height 15
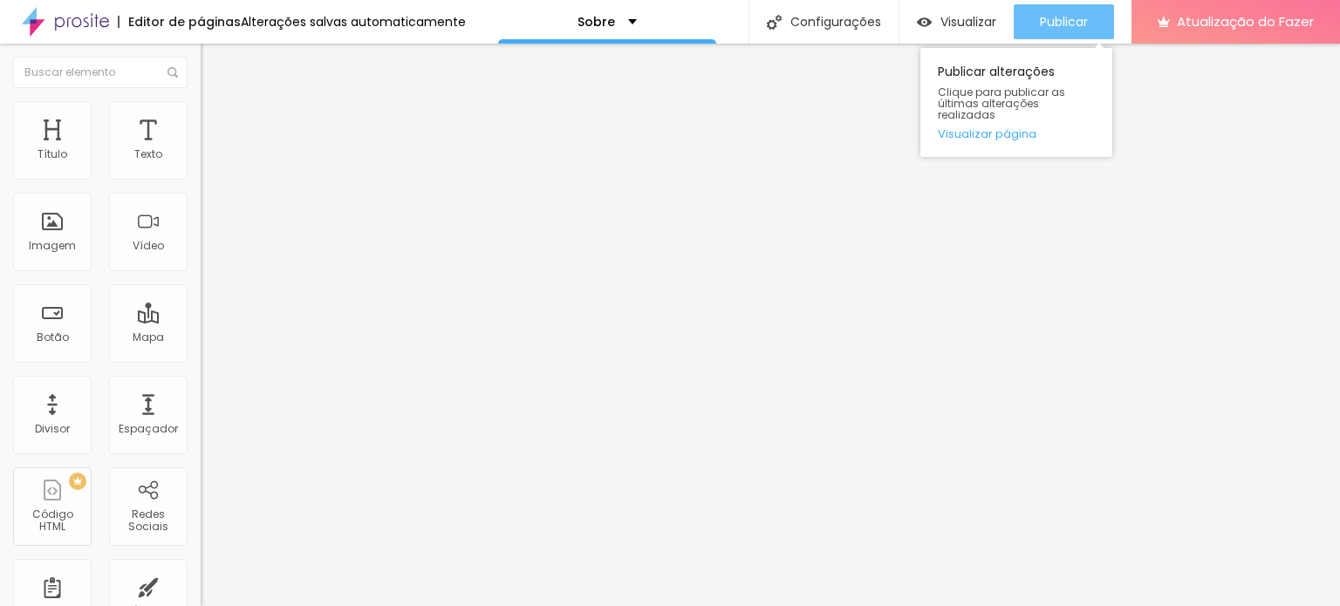
click at [1083, 30] on font "Publicar" at bounding box center [1064, 21] width 48 height 17
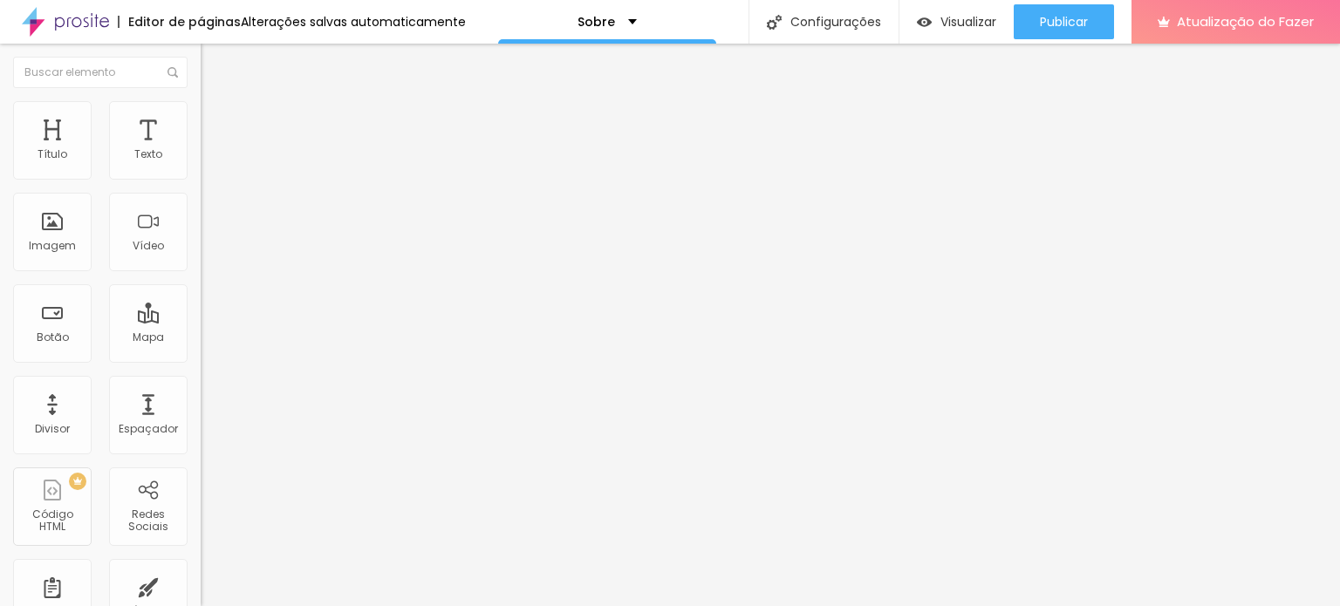
click at [216, 118] on font "Estilo" at bounding box center [229, 113] width 27 height 15
type input "95"
type input "90"
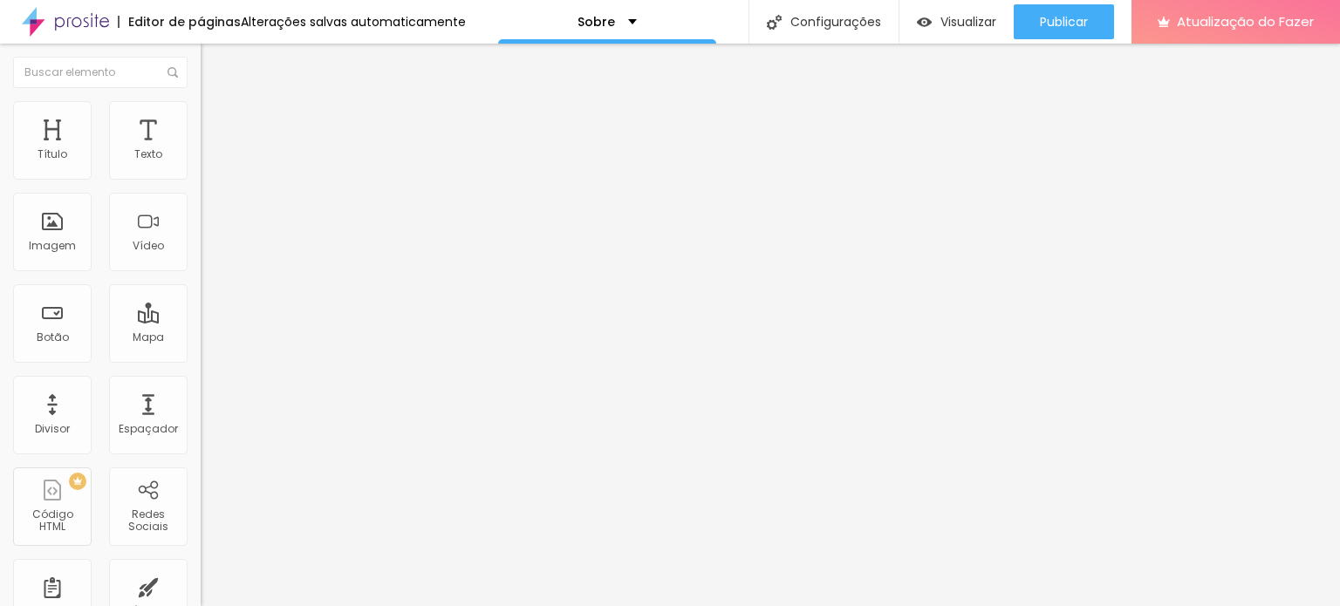
type input "85"
type input "80"
type input "75"
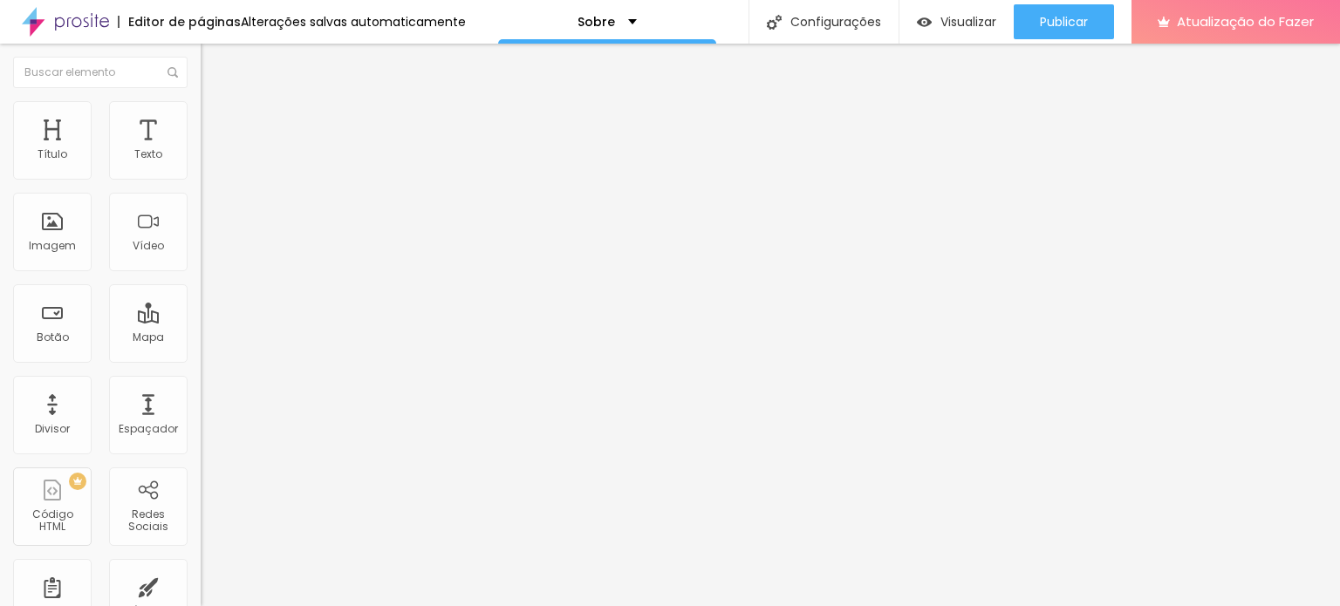
type input "75"
type input "70"
type input "65"
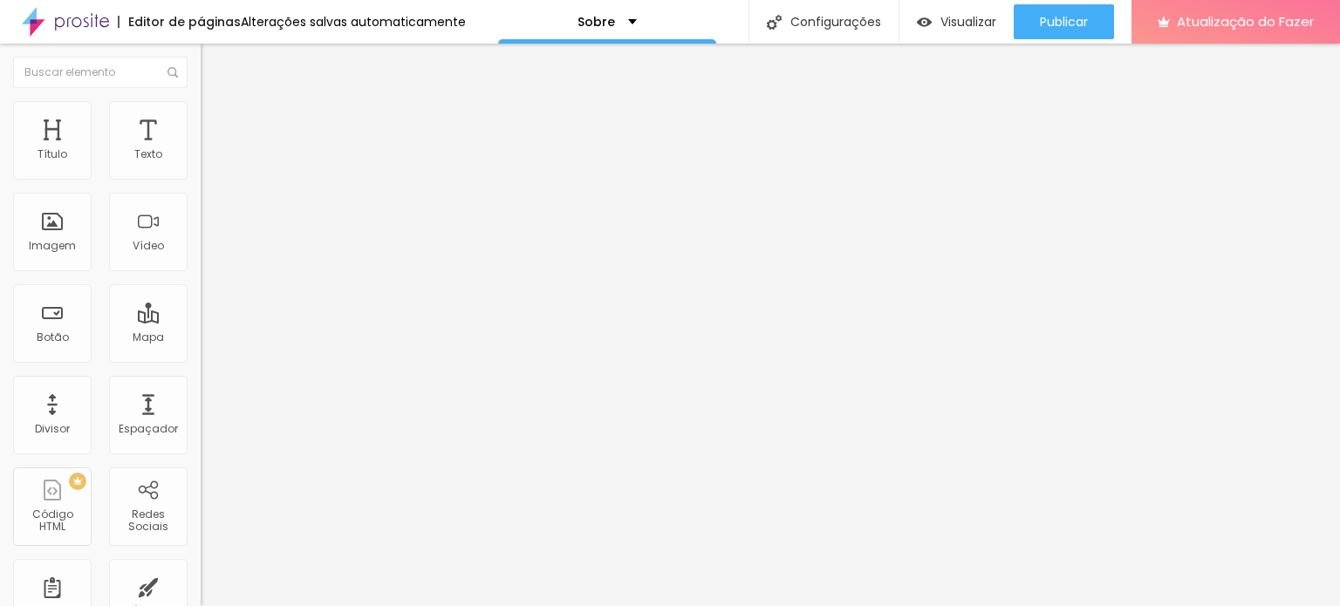
type input "60"
drag, startPoint x: 175, startPoint y: 184, endPoint x: 113, endPoint y: 184, distance: 61.9
type input "60"
click at [201, 179] on input "range" at bounding box center [257, 172] width 113 height 14
type input "55"
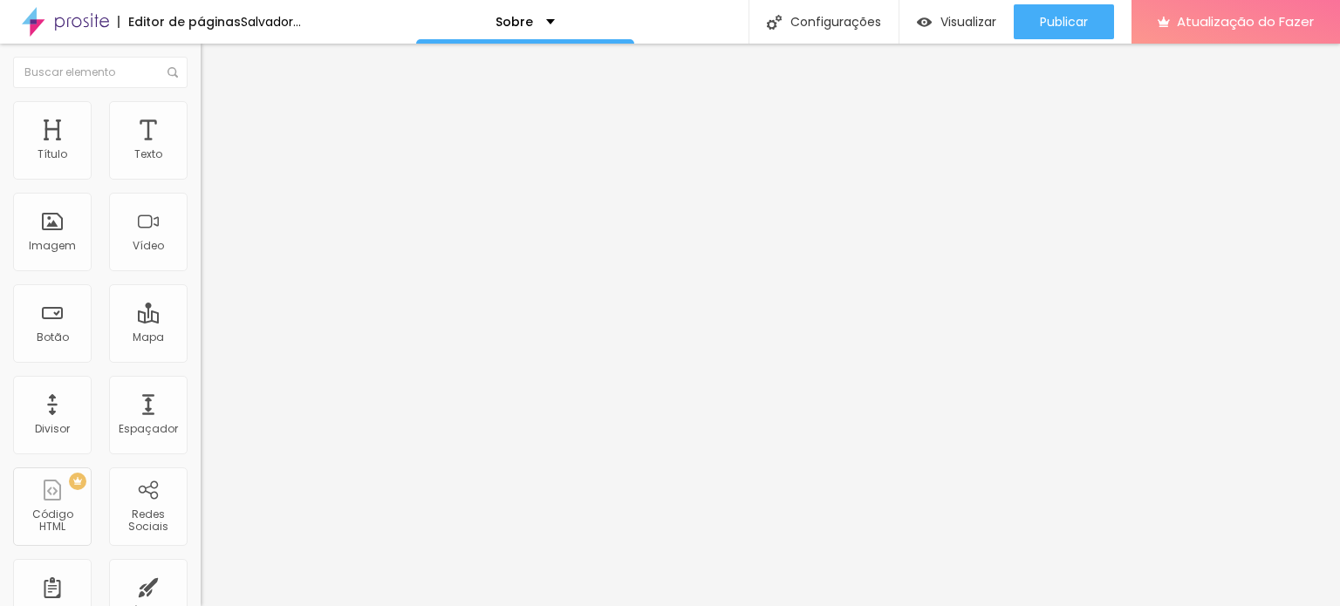
type input "55"
type input "50"
type input "45"
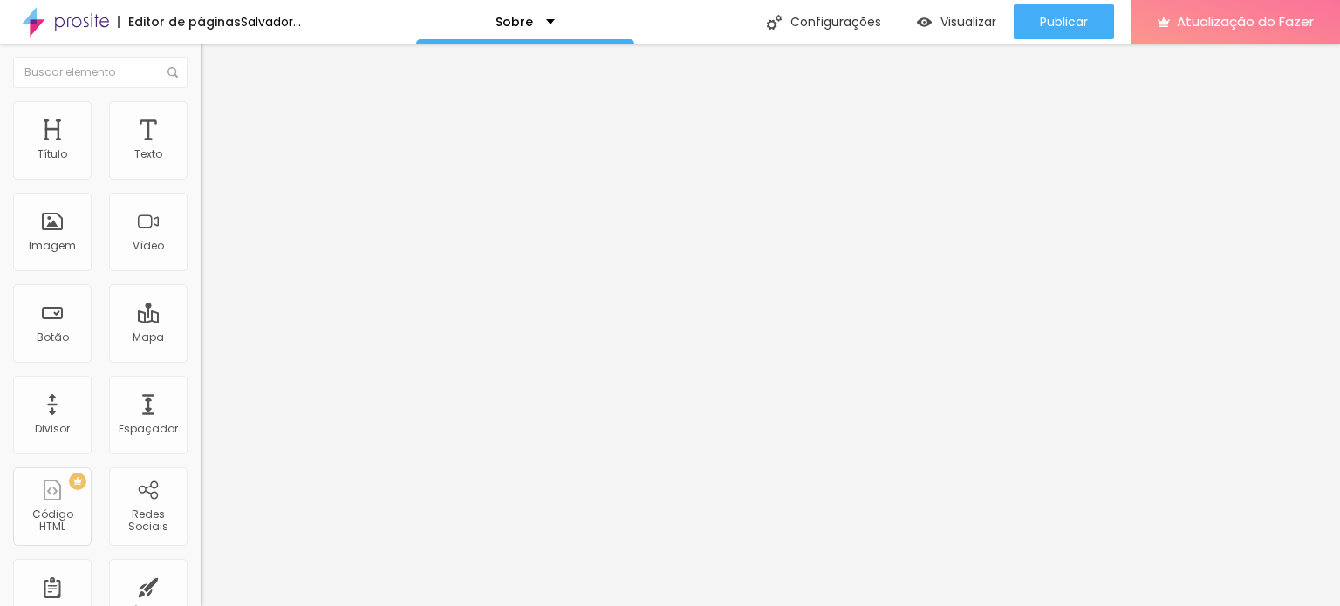
type input "40"
type input "45"
type input "50"
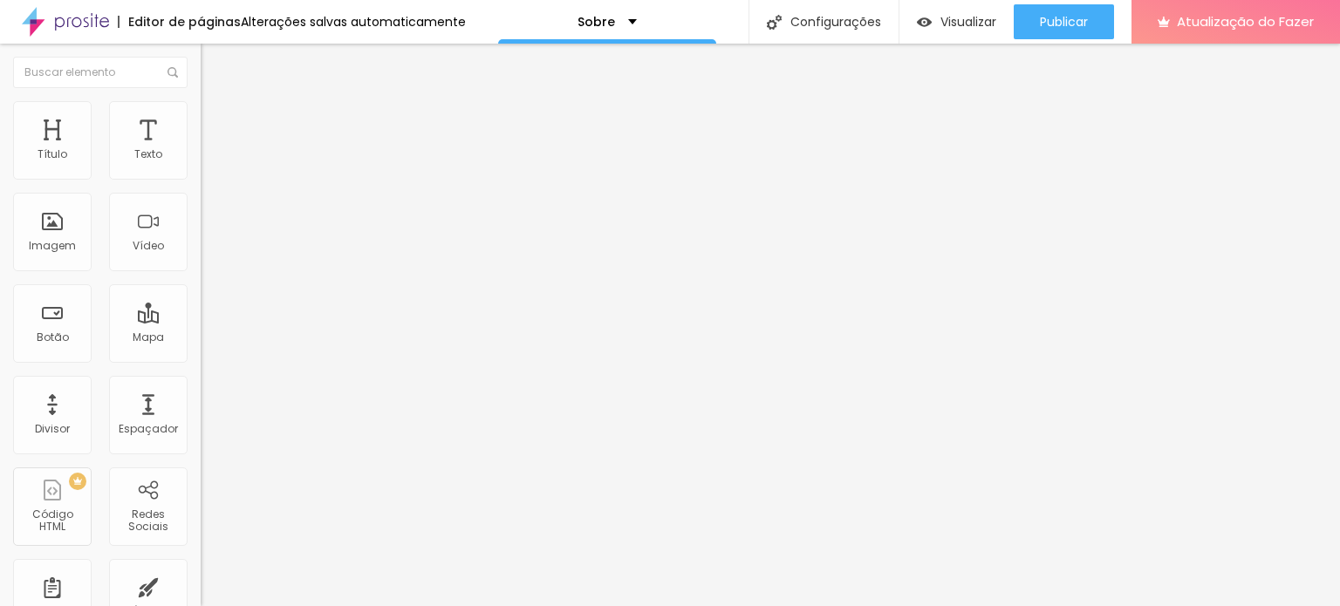
type input "50"
type input "55"
type input "60"
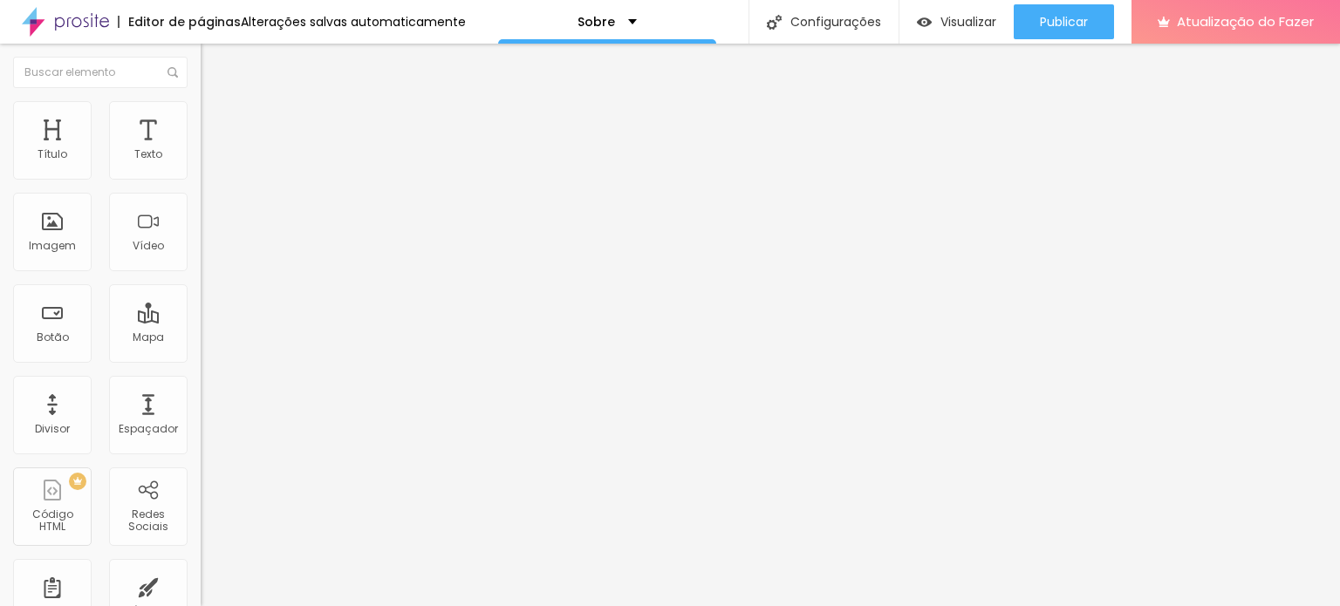
type input "65"
type input "60"
click at [201, 179] on input "range" at bounding box center [257, 172] width 113 height 14
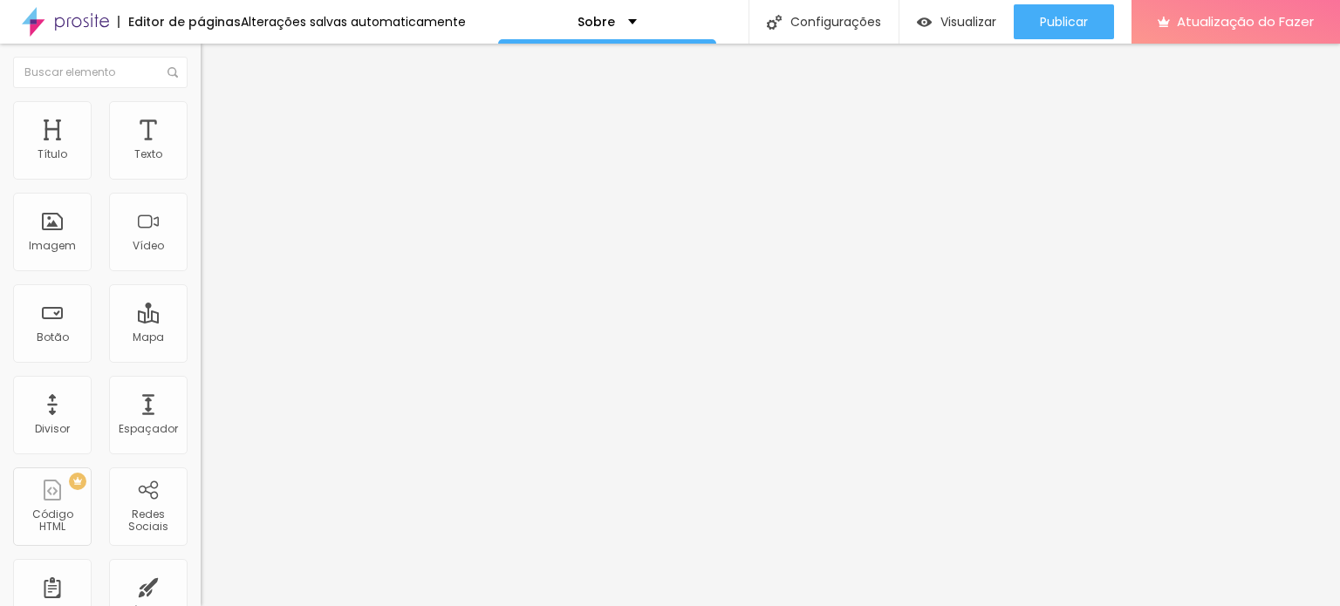
click at [209, 473] on icon "button" at bounding box center [212, 476] width 7 height 7
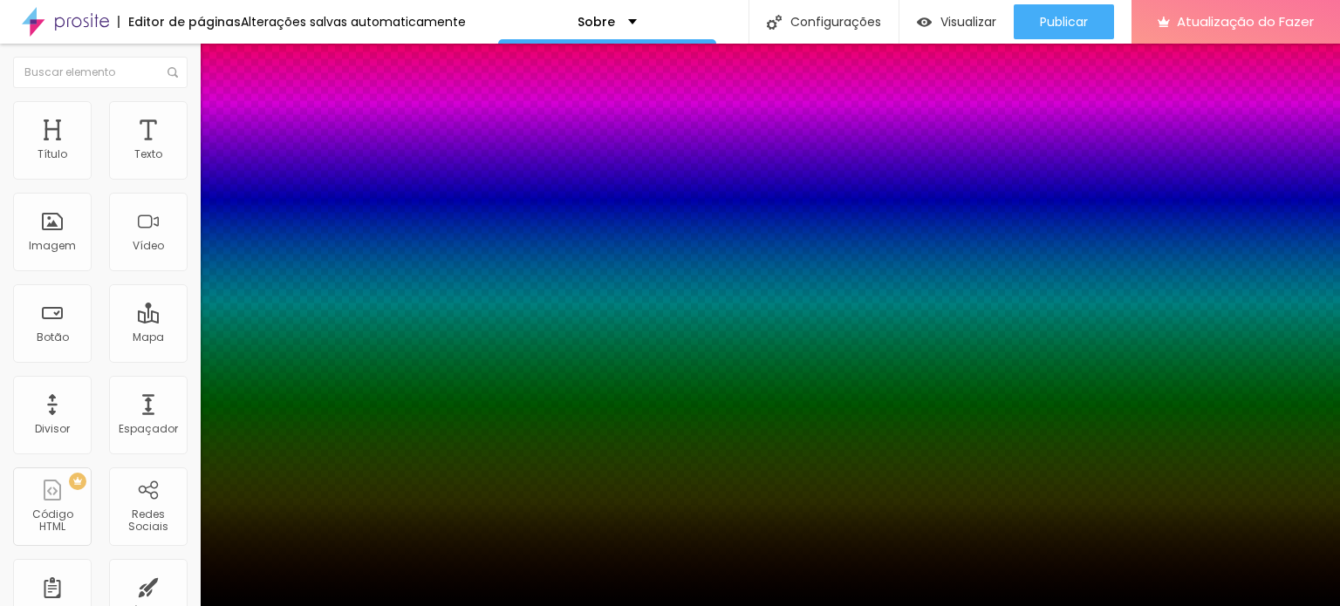
click at [114, 605] on div at bounding box center [670, 606] width 1340 height 0
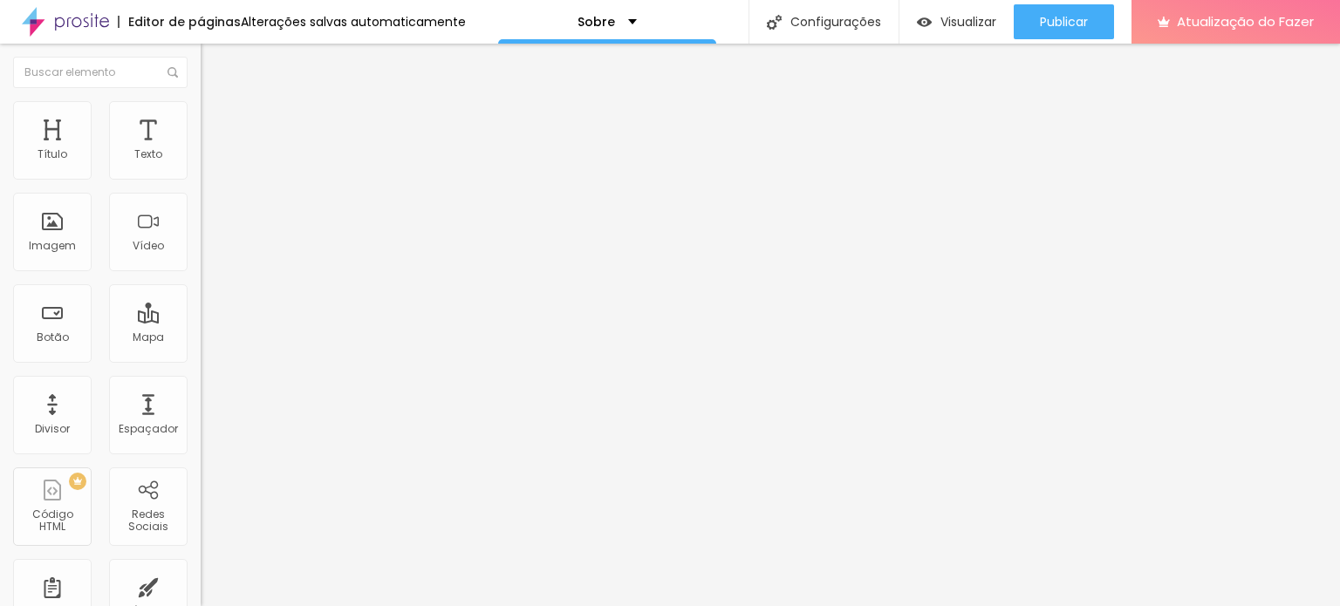
click at [201, 119] on img at bounding box center [209, 127] width 16 height 16
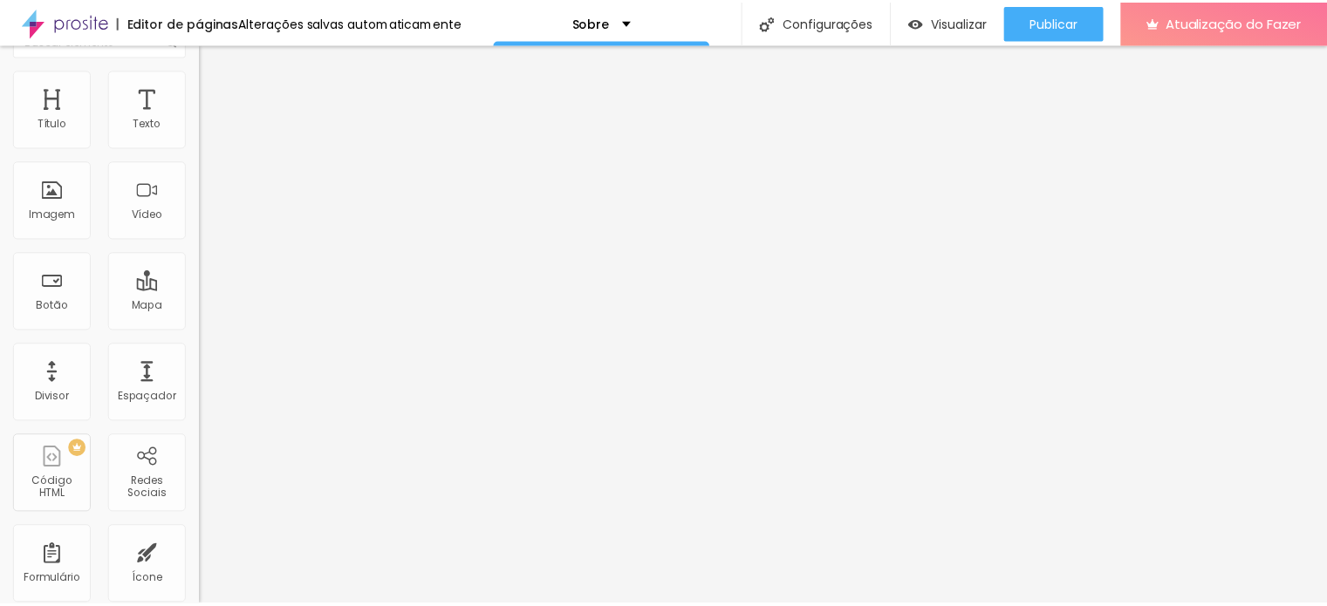
scroll to position [51, 0]
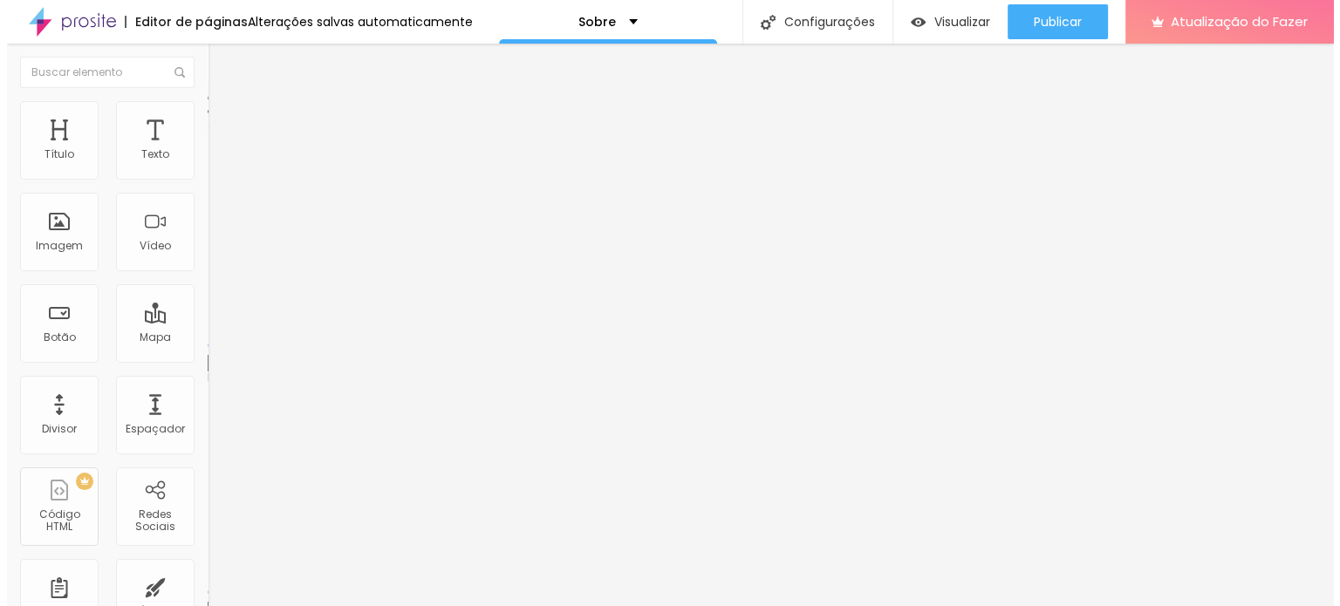
scroll to position [0, 0]
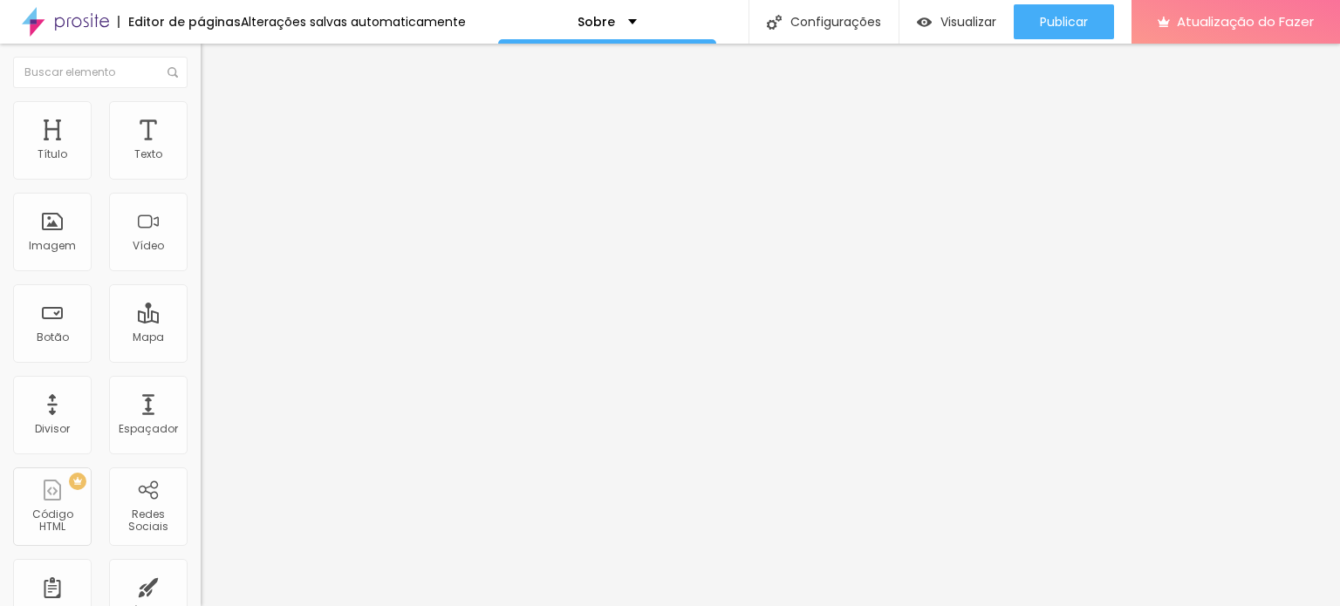
click at [201, 110] on img at bounding box center [209, 109] width 16 height 16
click at [201, 101] on li "Conteúdo" at bounding box center [301, 92] width 201 height 17
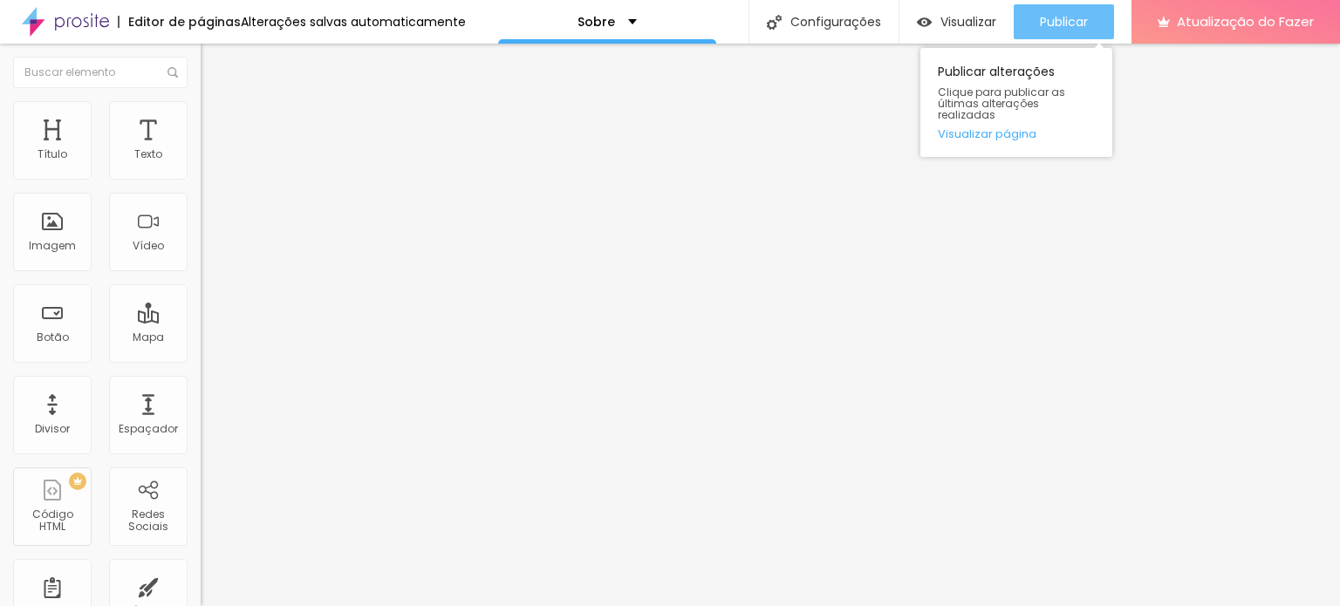
click at [1091, 13] on button "Publicar" at bounding box center [1064, 21] width 100 height 35
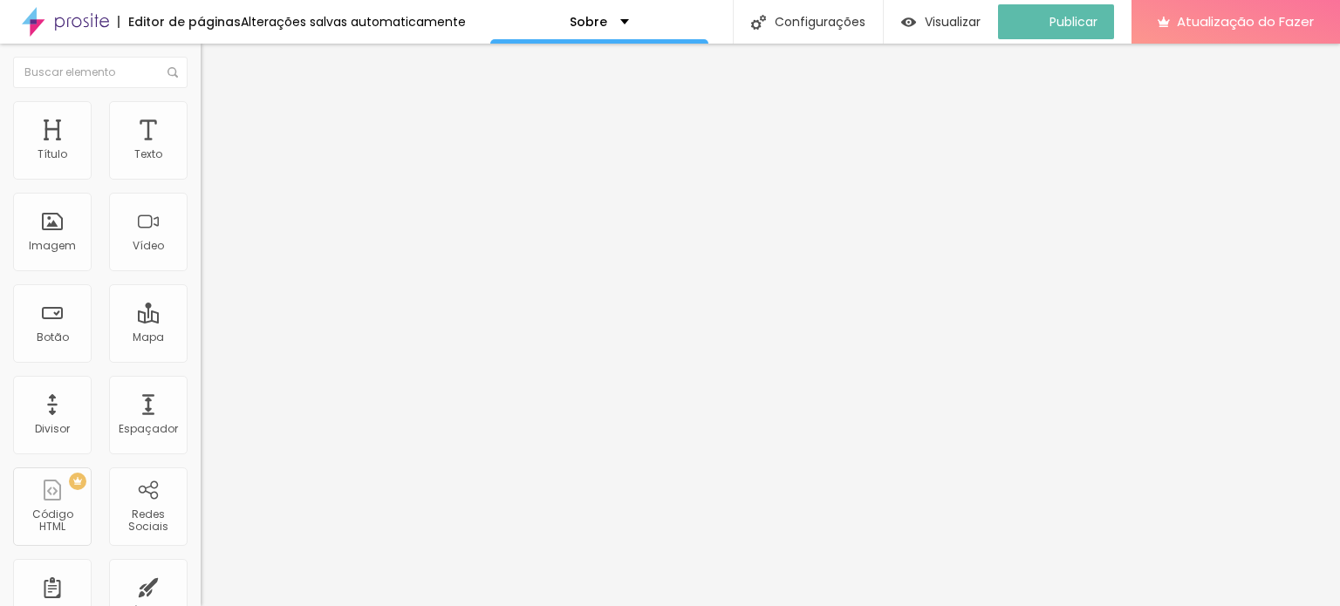
click at [214, 58] on img "button" at bounding box center [221, 64] width 14 height 14
click at [58, 144] on div "Título" at bounding box center [52, 140] width 79 height 79
click at [134, 149] on font "Texto" at bounding box center [148, 154] width 28 height 15
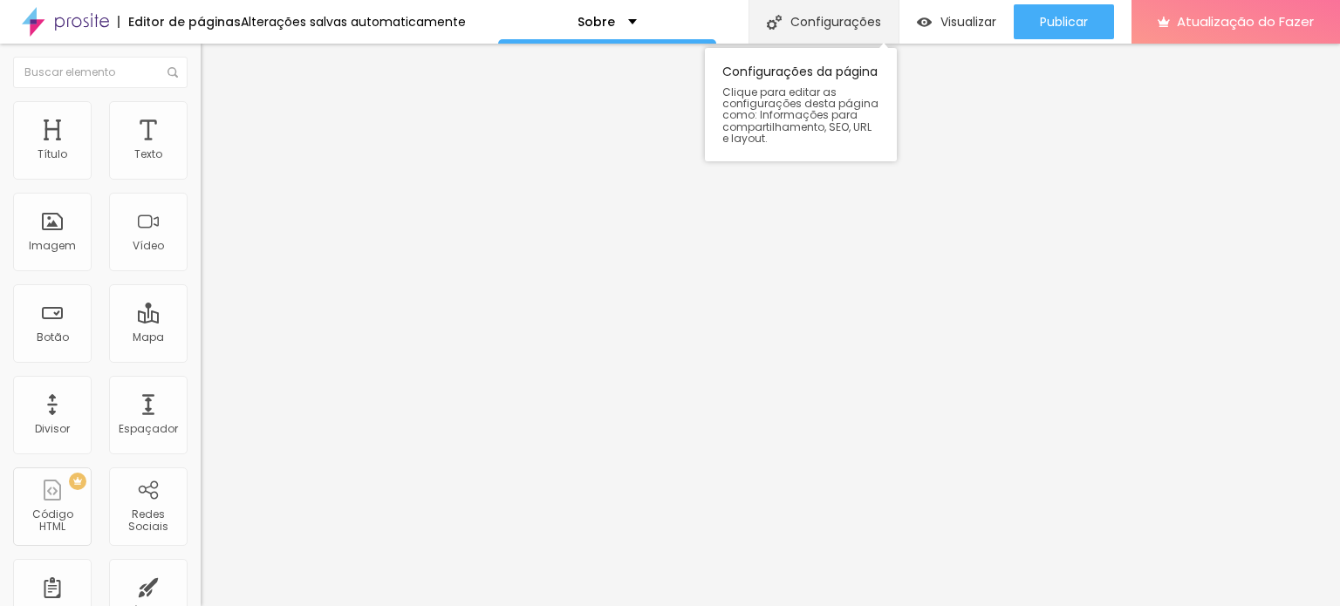
click at [843, 16] on font "Configurações" at bounding box center [835, 21] width 91 height 17
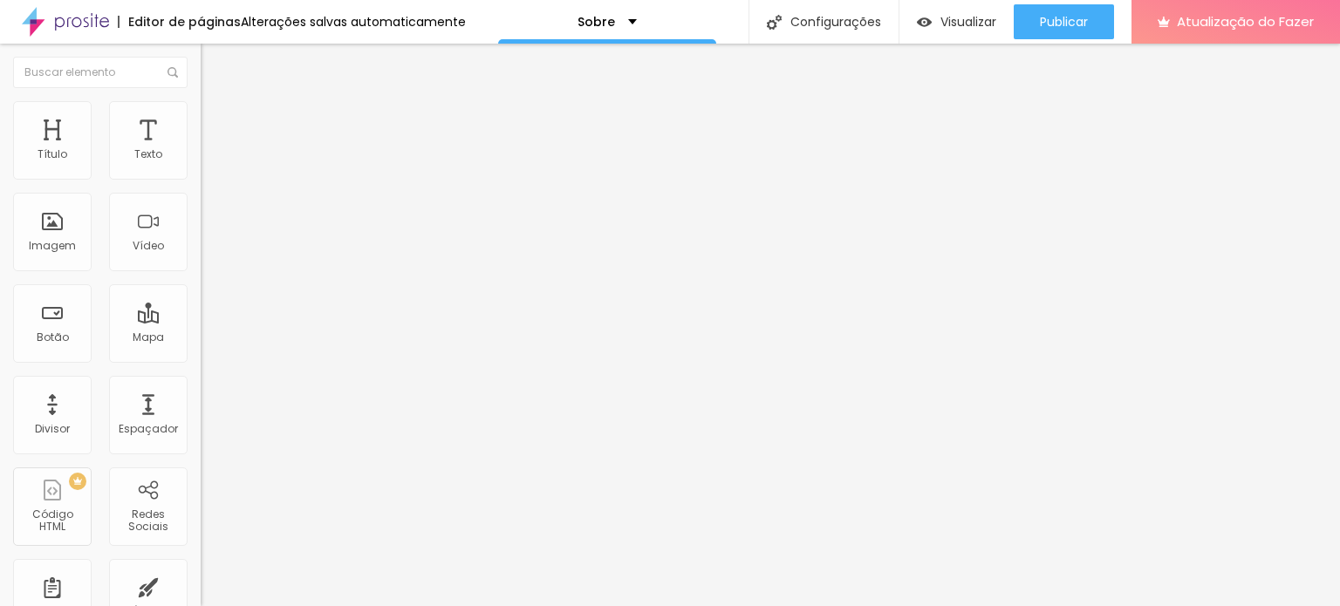
drag, startPoint x: 593, startPoint y: 342, endPoint x: 665, endPoint y: 344, distance: 71.6
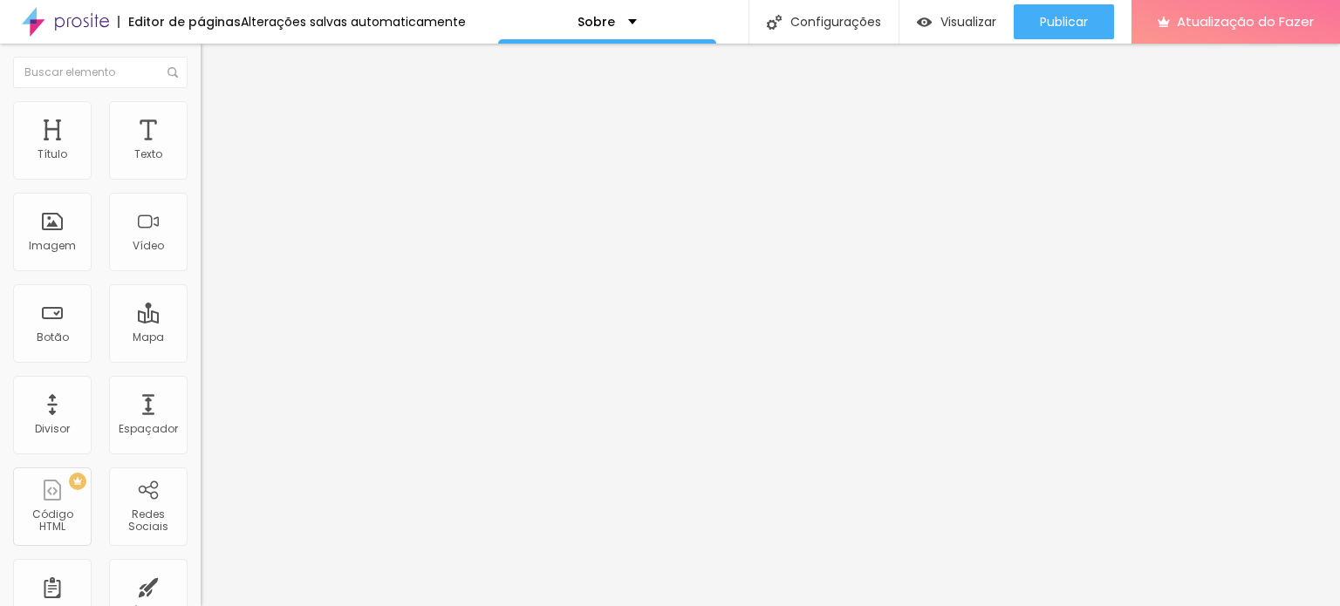
type input "Sobre - Jaíne Santos"
drag, startPoint x: 648, startPoint y: 427, endPoint x: 719, endPoint y: 427, distance: 70.7
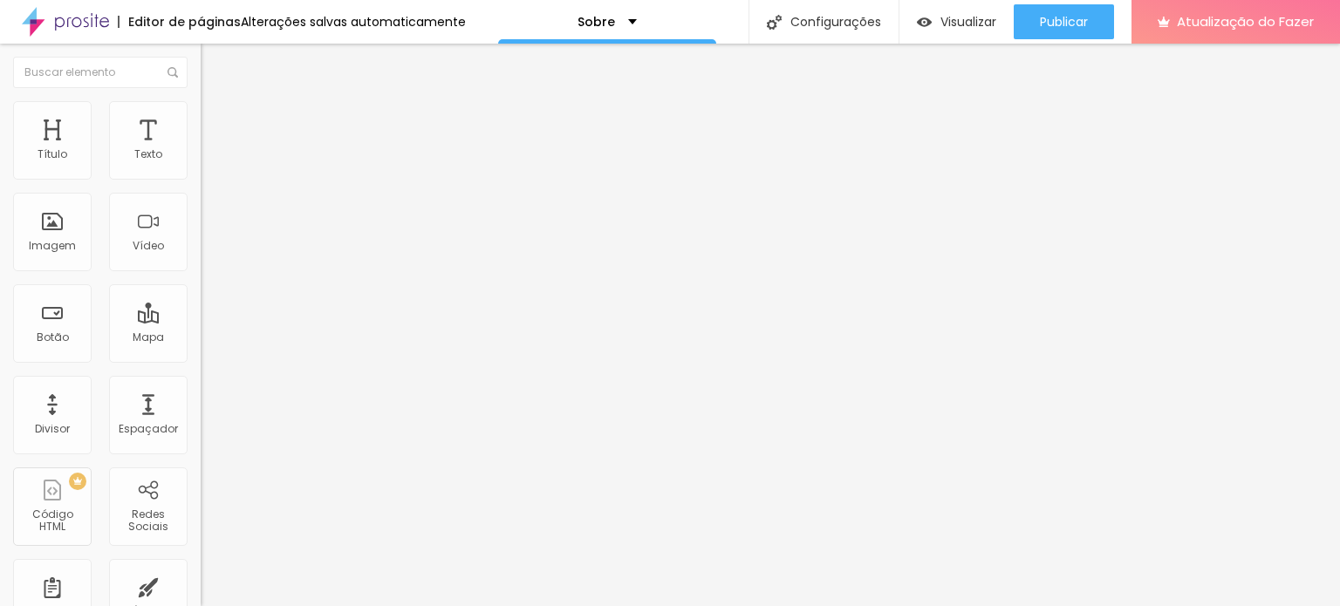
drag, startPoint x: 683, startPoint y: 431, endPoint x: 486, endPoint y: 431, distance: 197.2
drag, startPoint x: 773, startPoint y: 422, endPoint x: 762, endPoint y: 422, distance: 10.5
drag, startPoint x: 661, startPoint y: 428, endPoint x: 462, endPoint y: 428, distance: 199.8
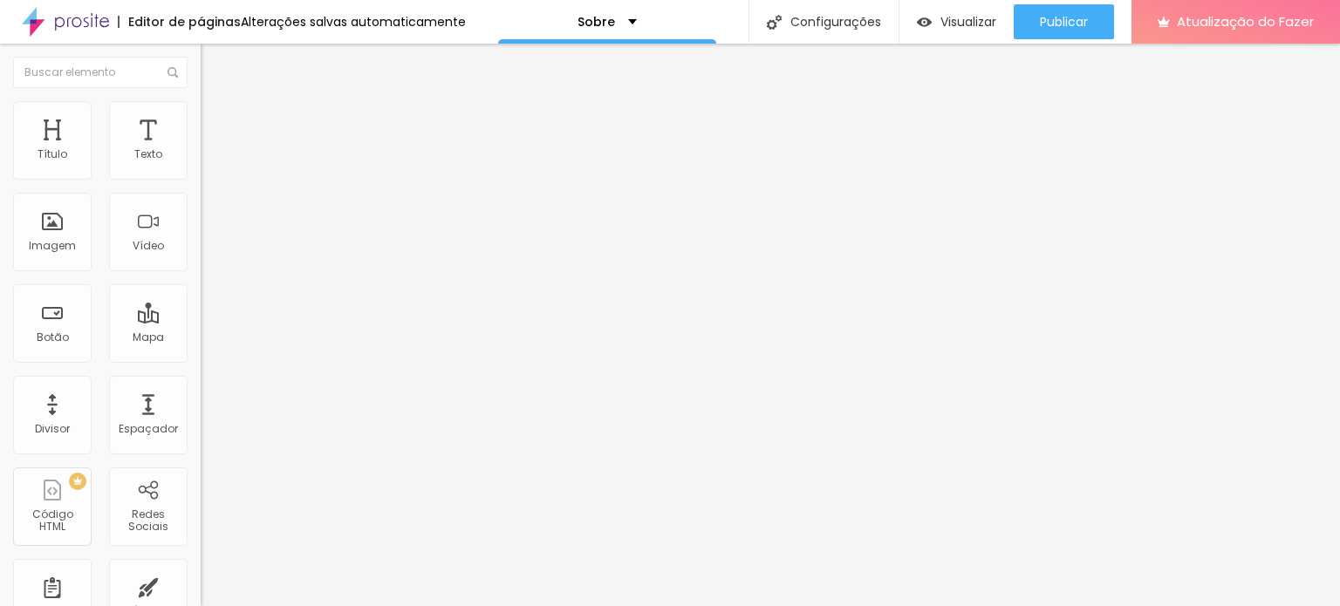
paste textarea "soluções que unem produção de moda, fotografia profissional e reposicionamento …"
type textarea "Soluções que unem produção de moda, fotografia profissional e reposicionamento …"
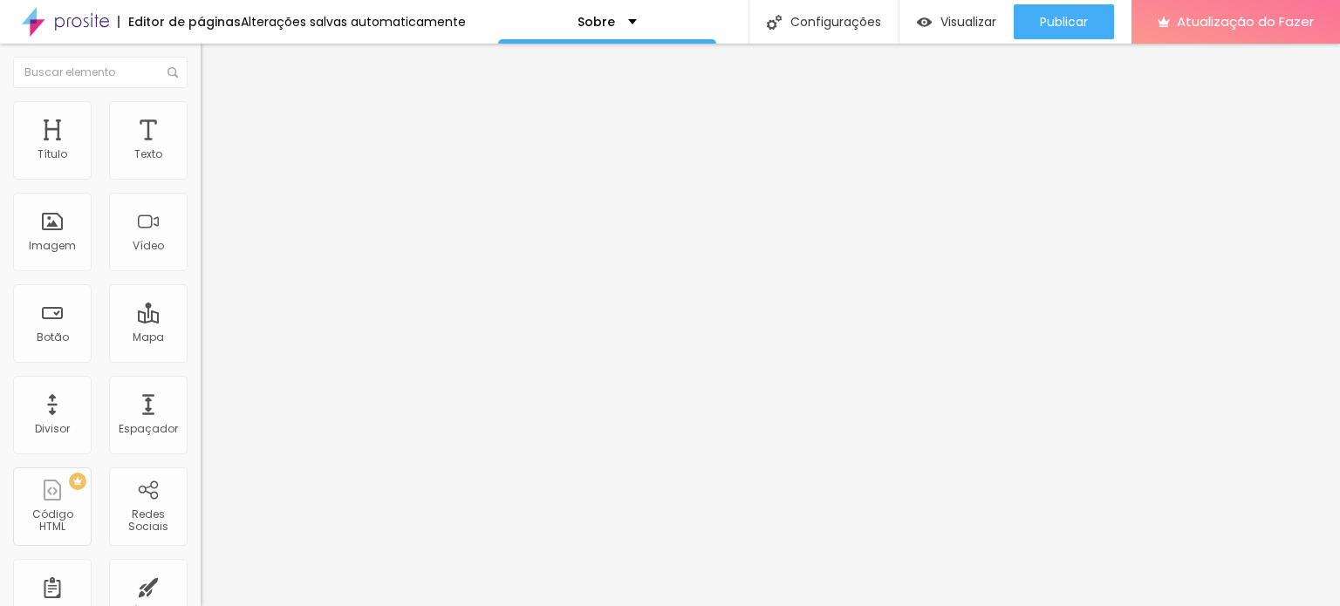
type input "Sobre - Style Jaíne Santos"
drag, startPoint x: 816, startPoint y: 468, endPoint x: 411, endPoint y: 394, distance: 411.4
paste textarea "ajudo profissionais a transformarem sua presença – seja em redes sociais, no am…"
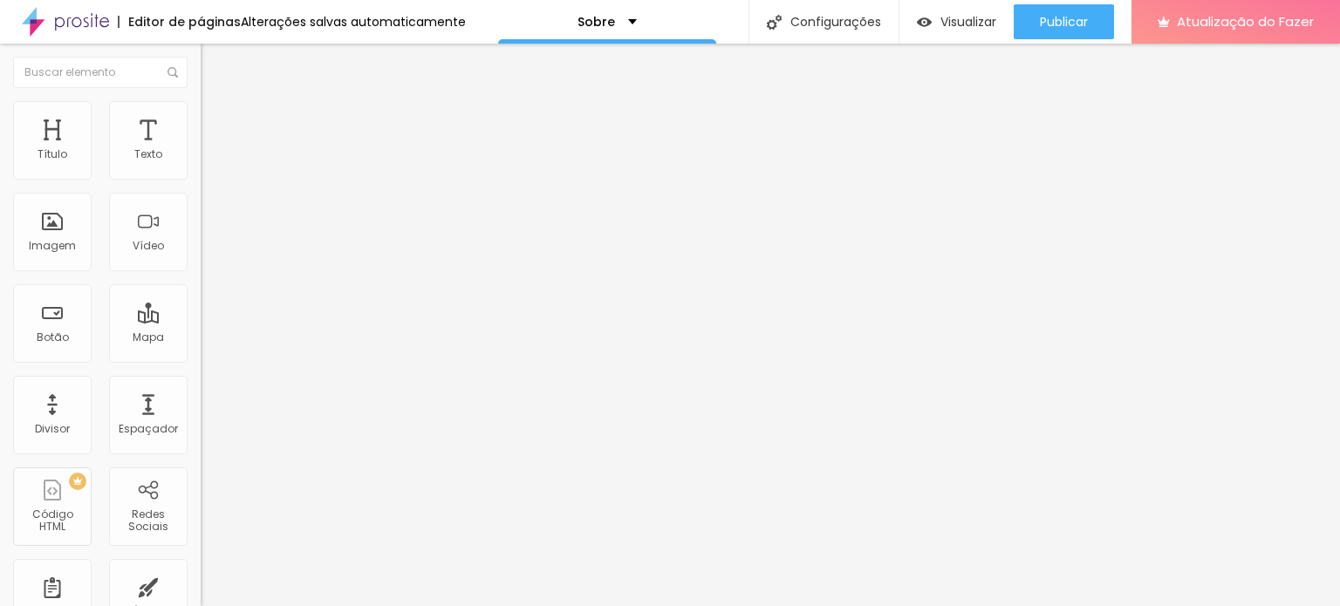
type textarea "Ajudo profissionais a transformarem sua presença – seja em redes sociais, no am…"
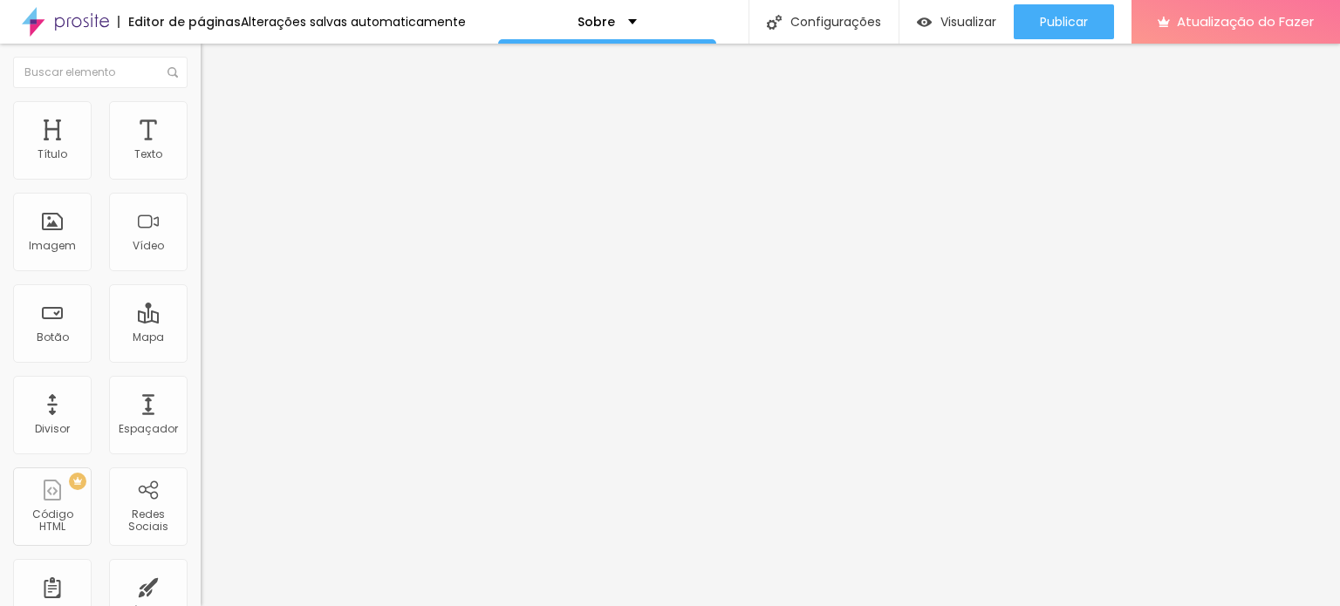
scroll to position [87, 0]
drag, startPoint x: 626, startPoint y: 268, endPoint x: 694, endPoint y: 268, distance: 67.2
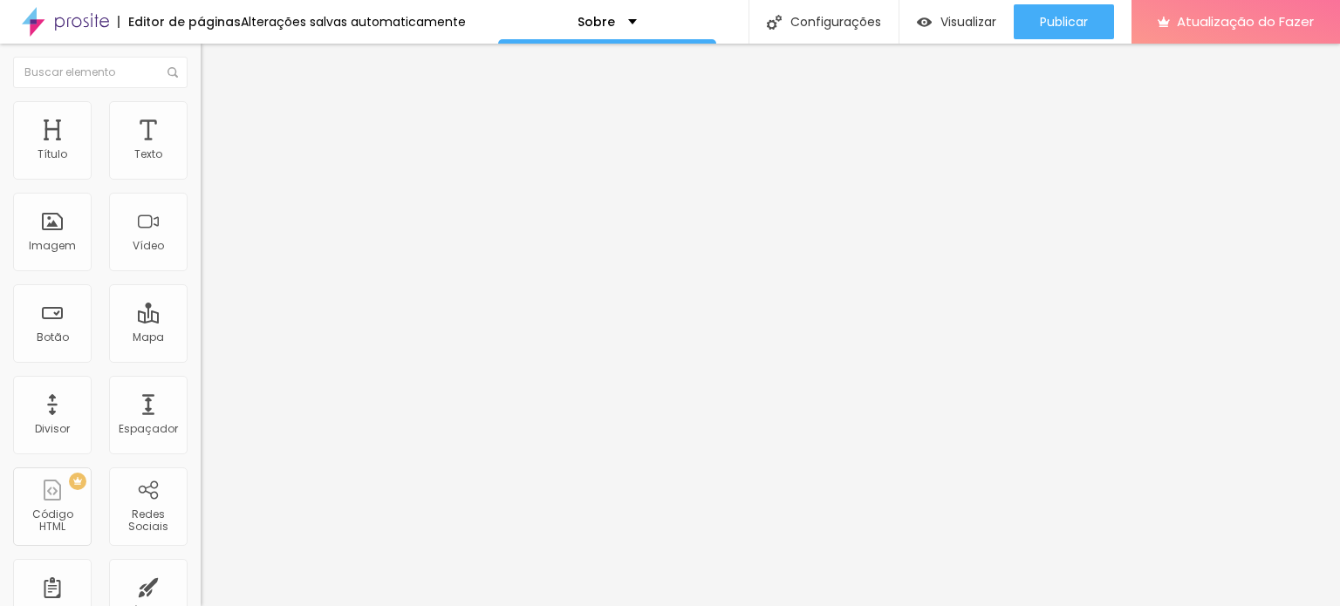
type input "Sobre - Style Jaíne Santos"
drag, startPoint x: 846, startPoint y: 289, endPoint x: 475, endPoint y: 281, distance: 370.9
drag, startPoint x: 498, startPoint y: 107, endPoint x: 530, endPoint y: 111, distance: 32.5
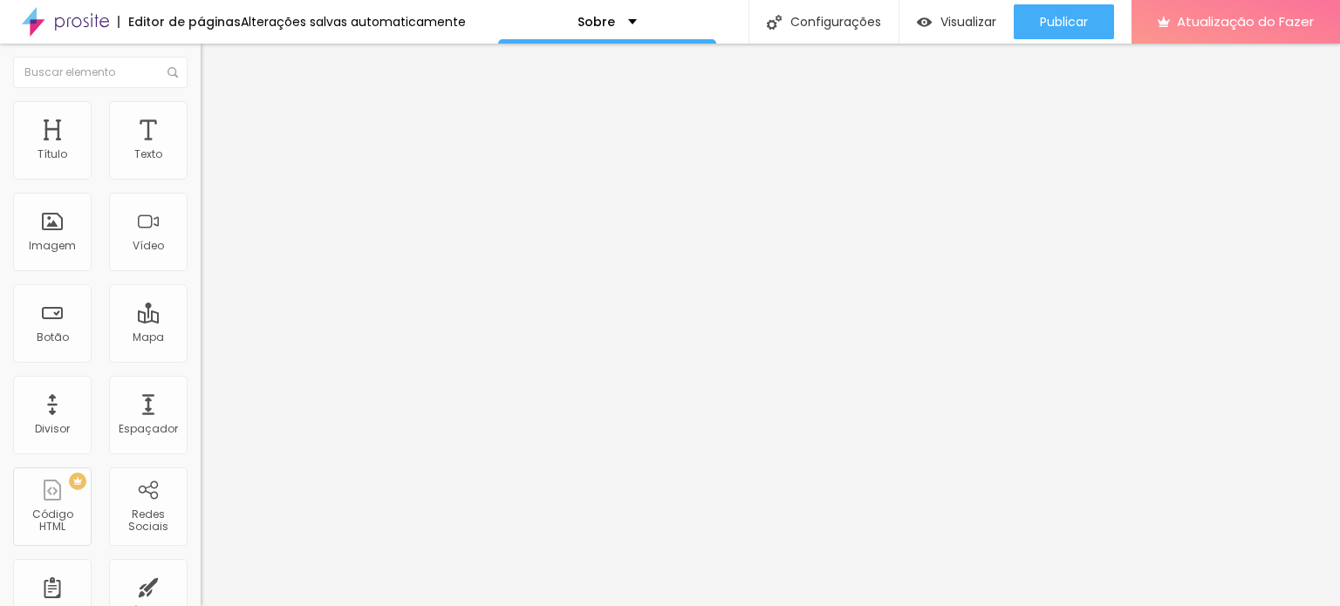
drag, startPoint x: 791, startPoint y: 444, endPoint x: 490, endPoint y: 443, distance: 301.0
paste textarea "Ajudo profissionais em Goiânia a fortalecer sua imagem com marketing pessoal es…"
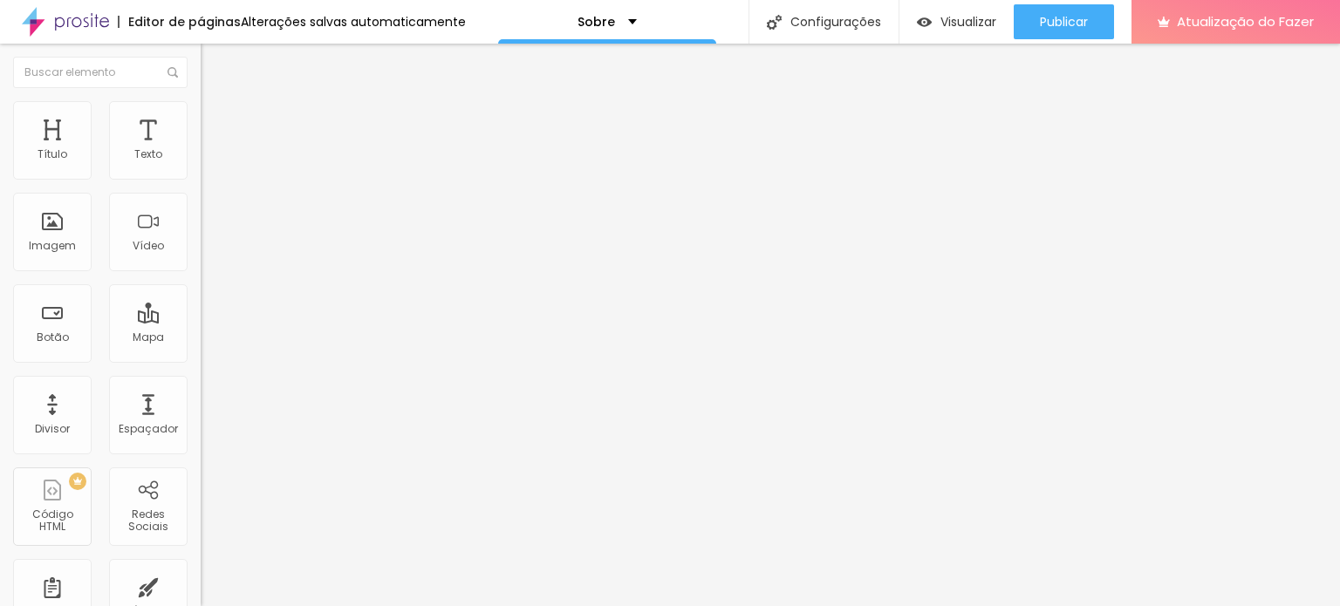
type textarea "Ajudo profissionais em Goiânia a fortalecer sua imagem com marketing pessoal es…"
paste textarea "Marketing pessoal em Goiânia Consultoria de marketing em Goiânia Reposicionamen…"
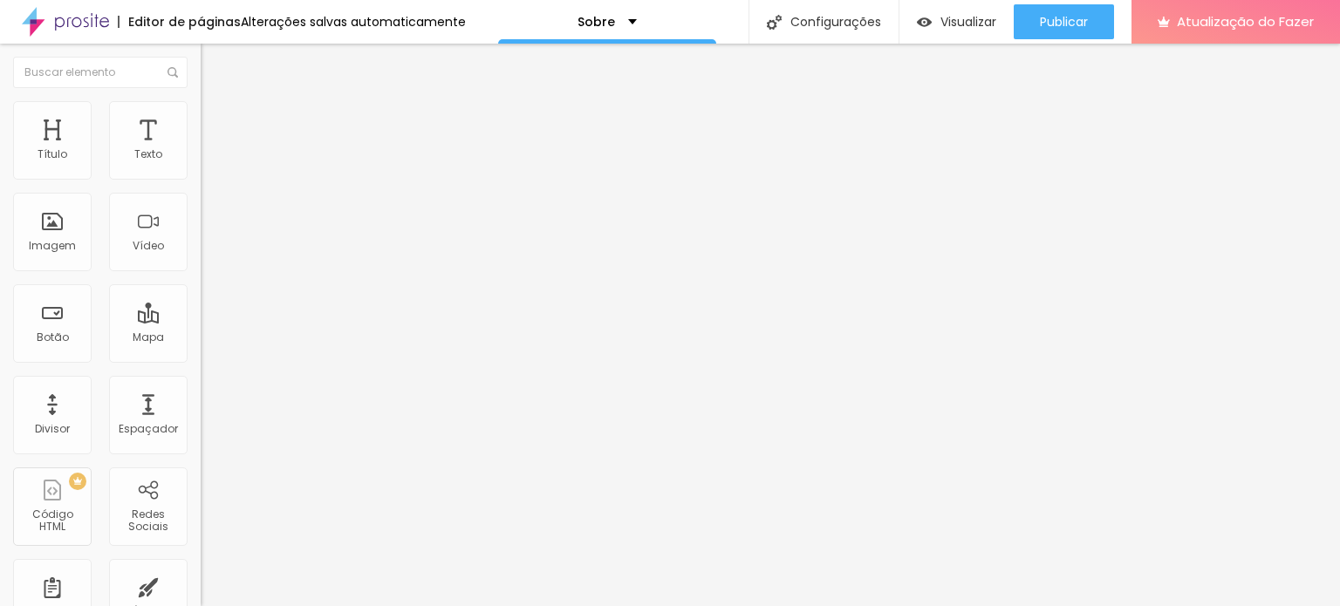
scroll to position [0, 0]
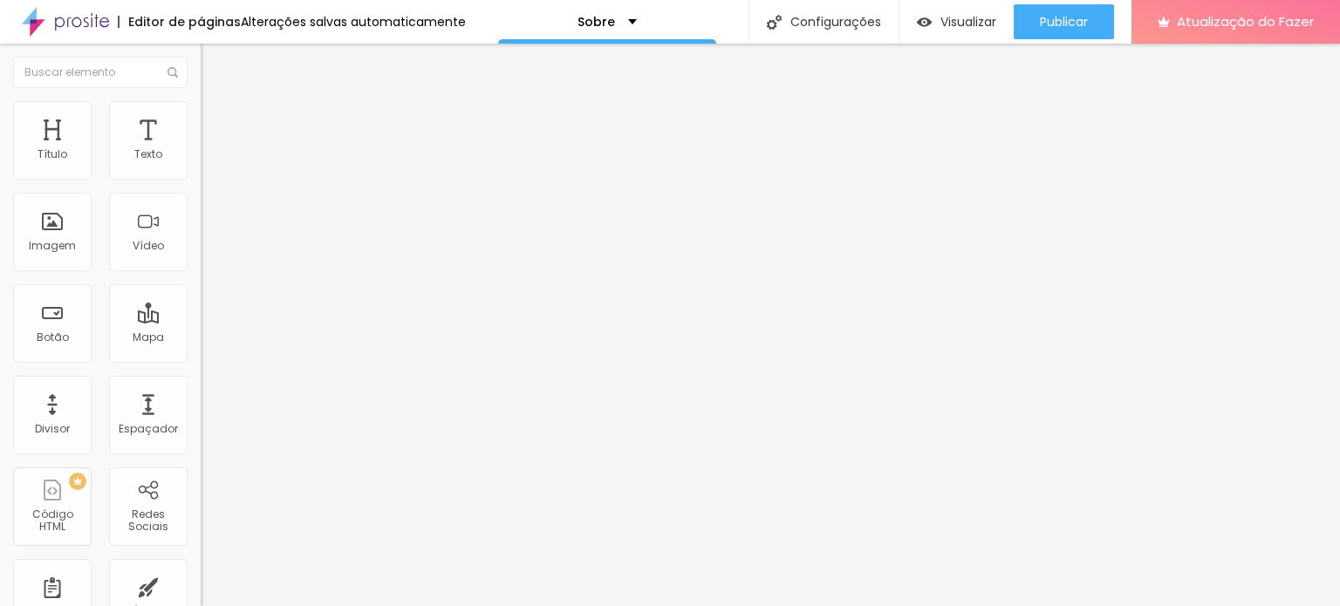
scroll to position [95, 0]
click at [0, 0] on lt-span "Goiânia ." at bounding box center [0, 0] width 0 height 0
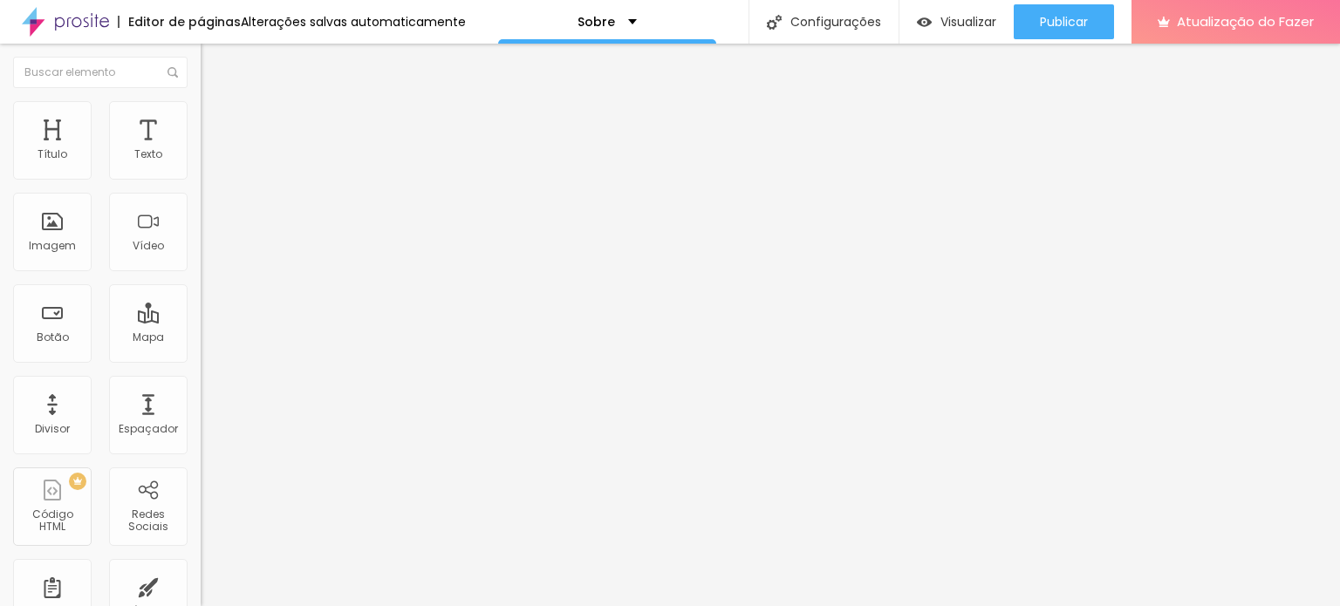
type textarea "Marketing pessoal em Goiânia Consultoria de marketing em Goiânia Reposicionamen…"
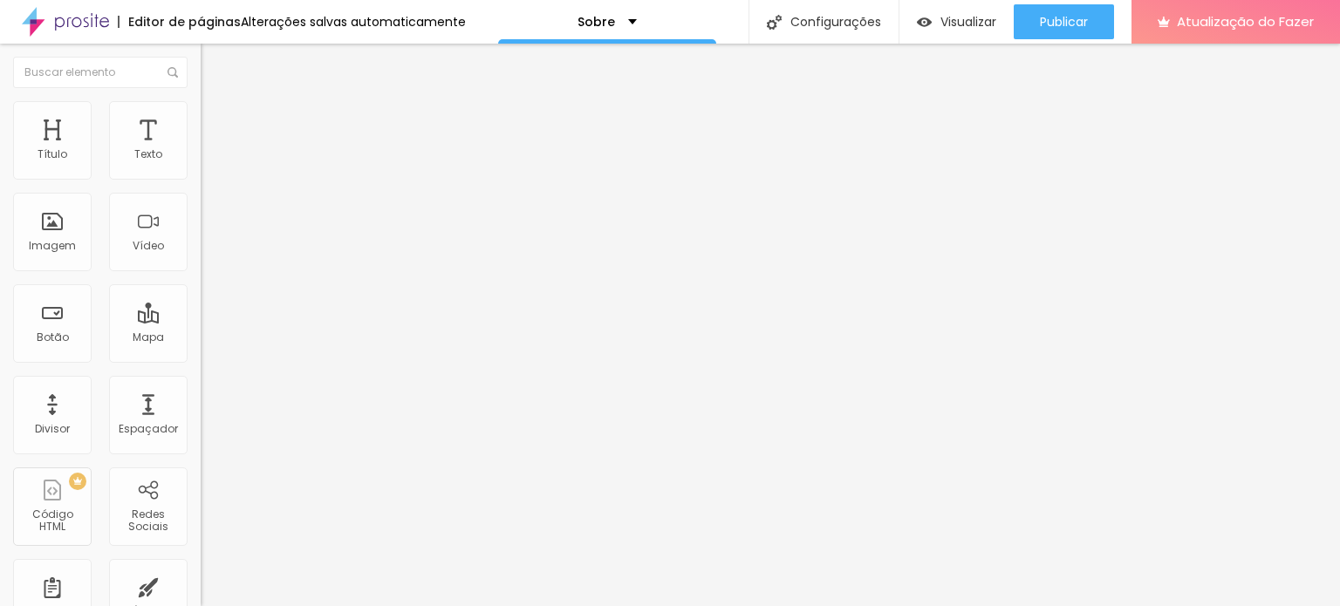
scroll to position [0, 0]
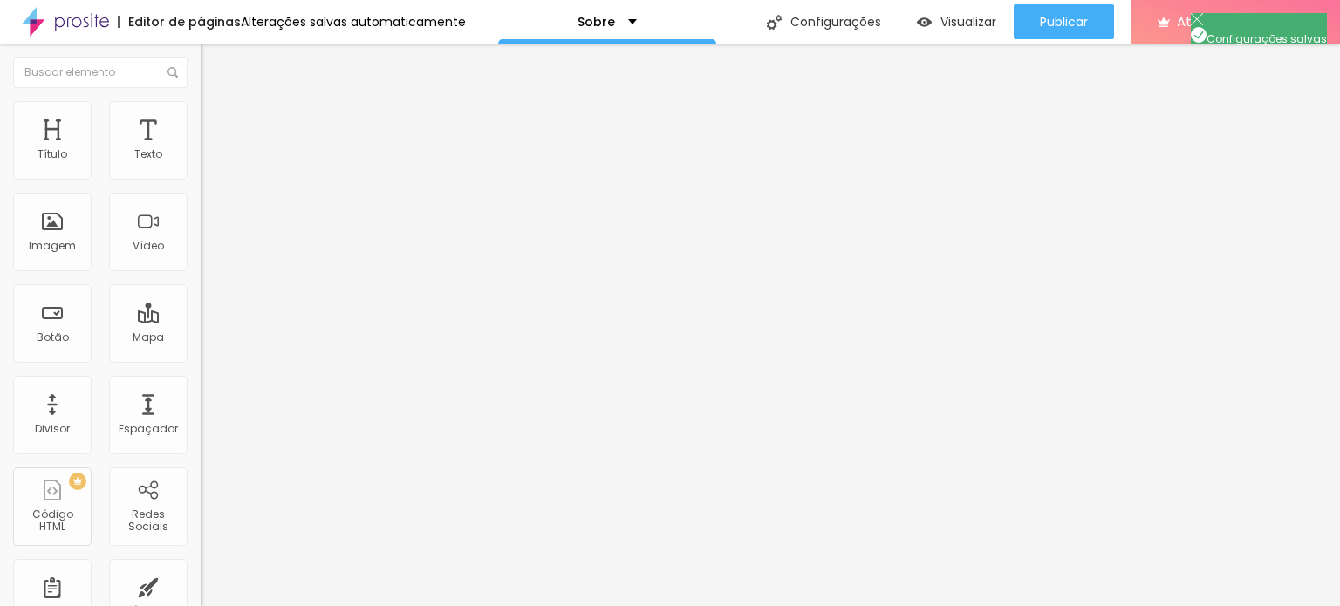
click at [72, 130] on div "Título" at bounding box center [52, 140] width 79 height 79
click at [122, 144] on div "Texto" at bounding box center [148, 140] width 79 height 79
click at [37, 219] on div "Imagem" at bounding box center [52, 232] width 79 height 79
click at [136, 222] on div "Vídeo" at bounding box center [148, 232] width 79 height 79
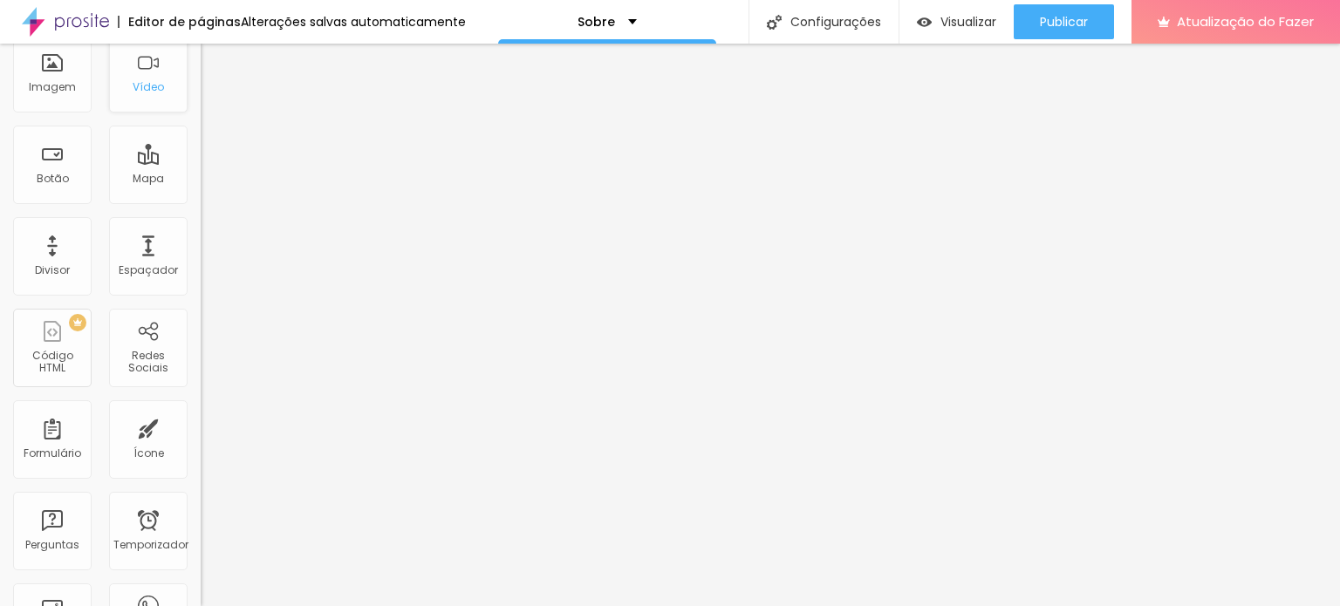
scroll to position [174, 0]
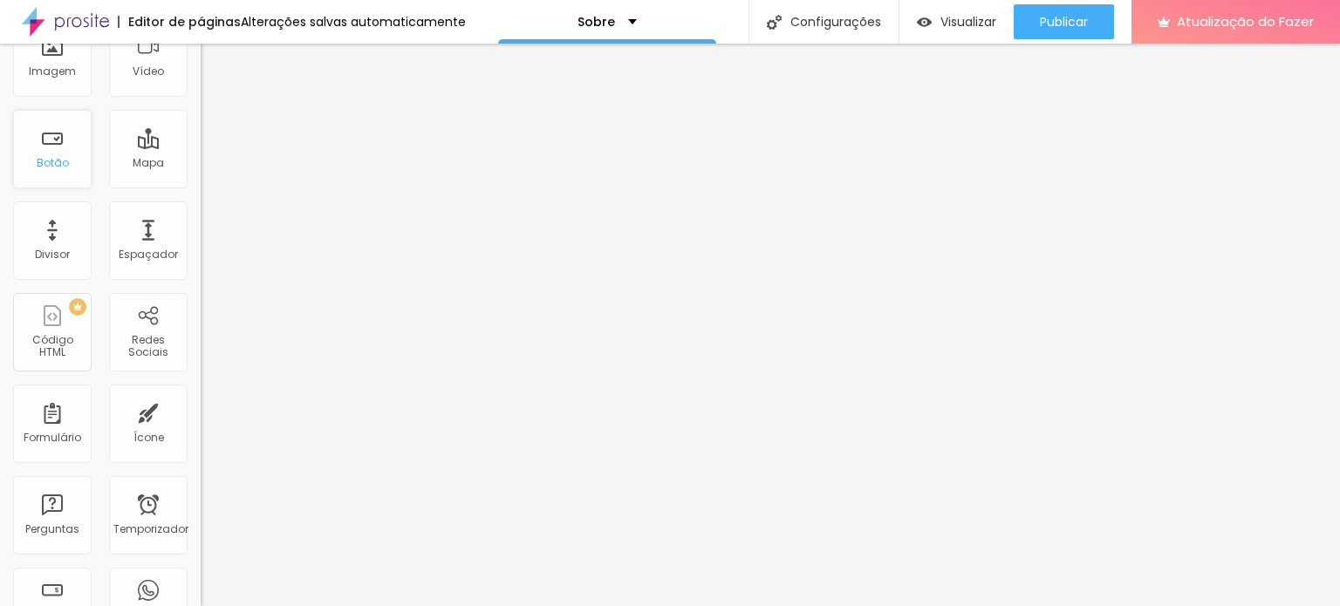
click at [63, 167] on font "Botão" at bounding box center [53, 162] width 32 height 15
click at [133, 156] on font "Mapa" at bounding box center [148, 162] width 31 height 15
click at [77, 257] on div "Divisor" at bounding box center [52, 241] width 79 height 79
click at [639, 20] on div "Sobre" at bounding box center [607, 22] width 218 height 44
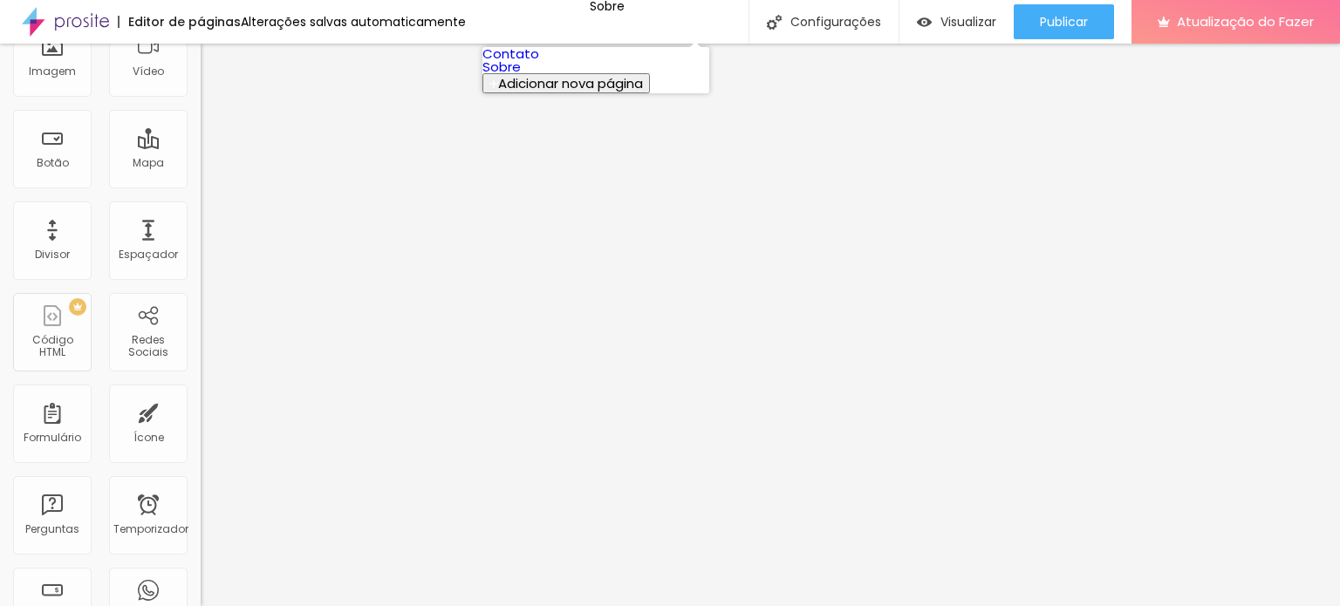
click at [521, 76] on link "Sobre" at bounding box center [501, 67] width 38 height 18
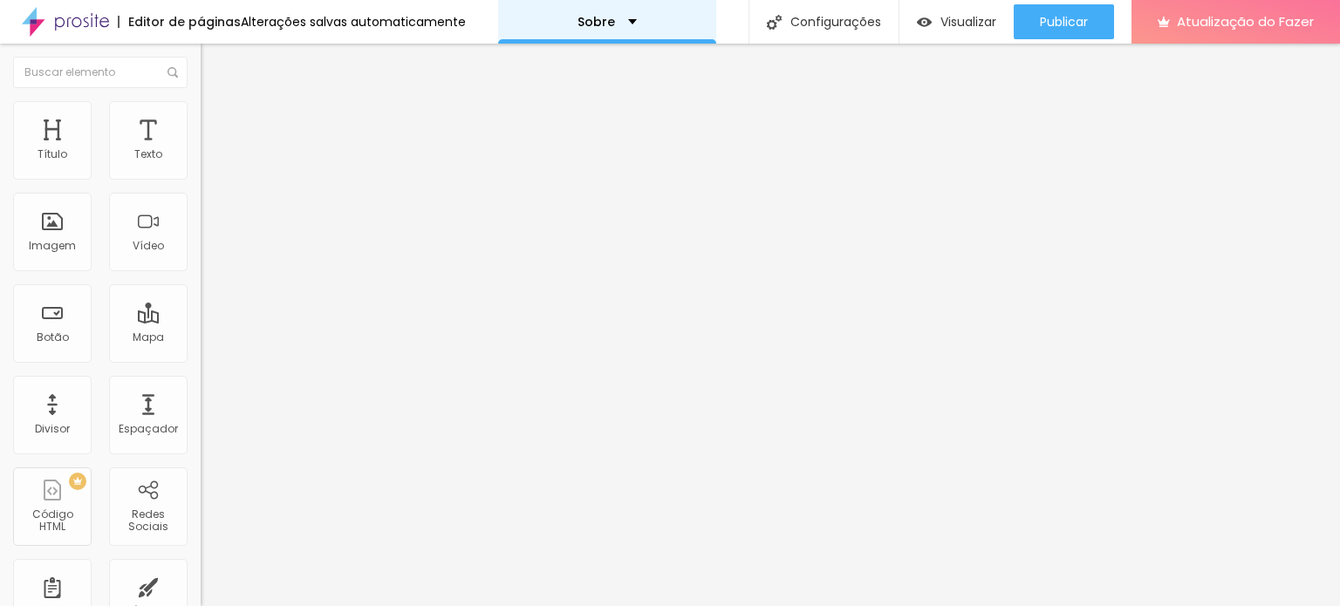
click at [612, 18] on div "Sobre" at bounding box center [607, 22] width 59 height 12
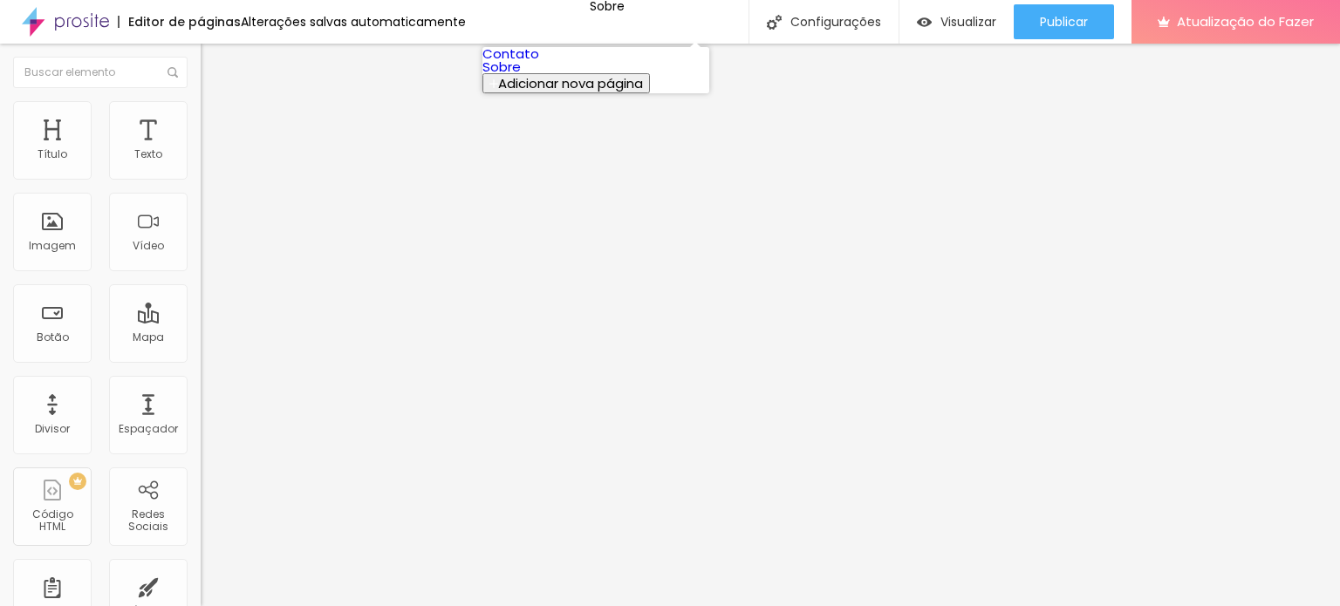
click at [539, 63] on link "Contato" at bounding box center [510, 53] width 57 height 18
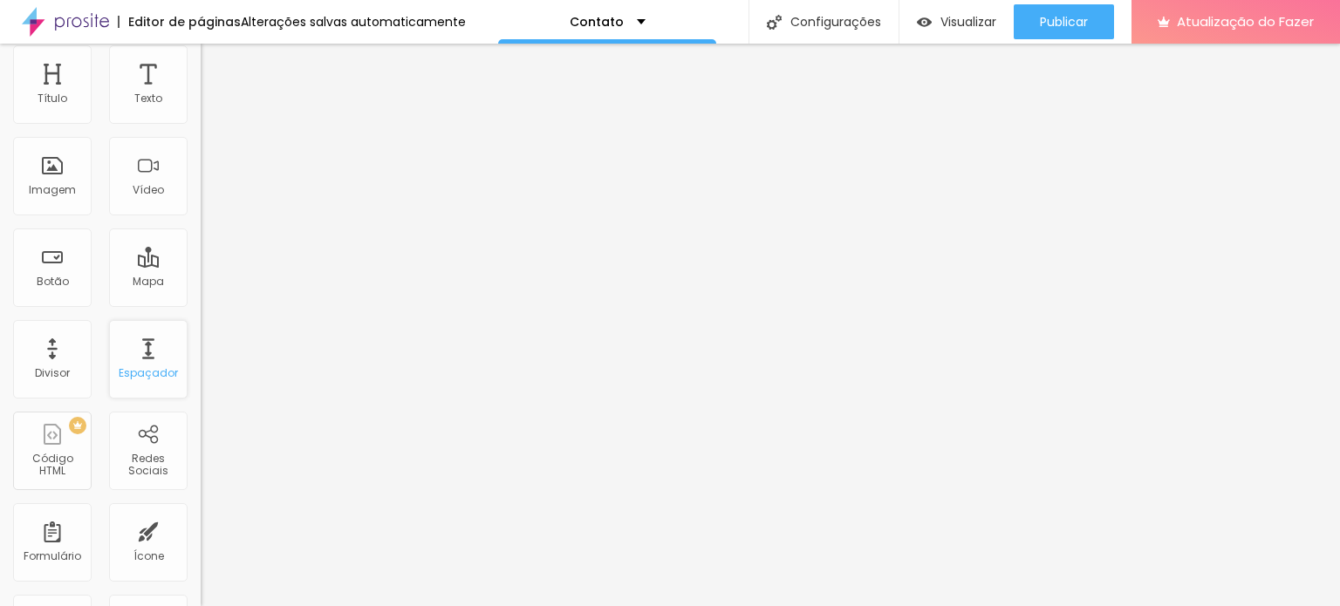
scroll to position [174, 0]
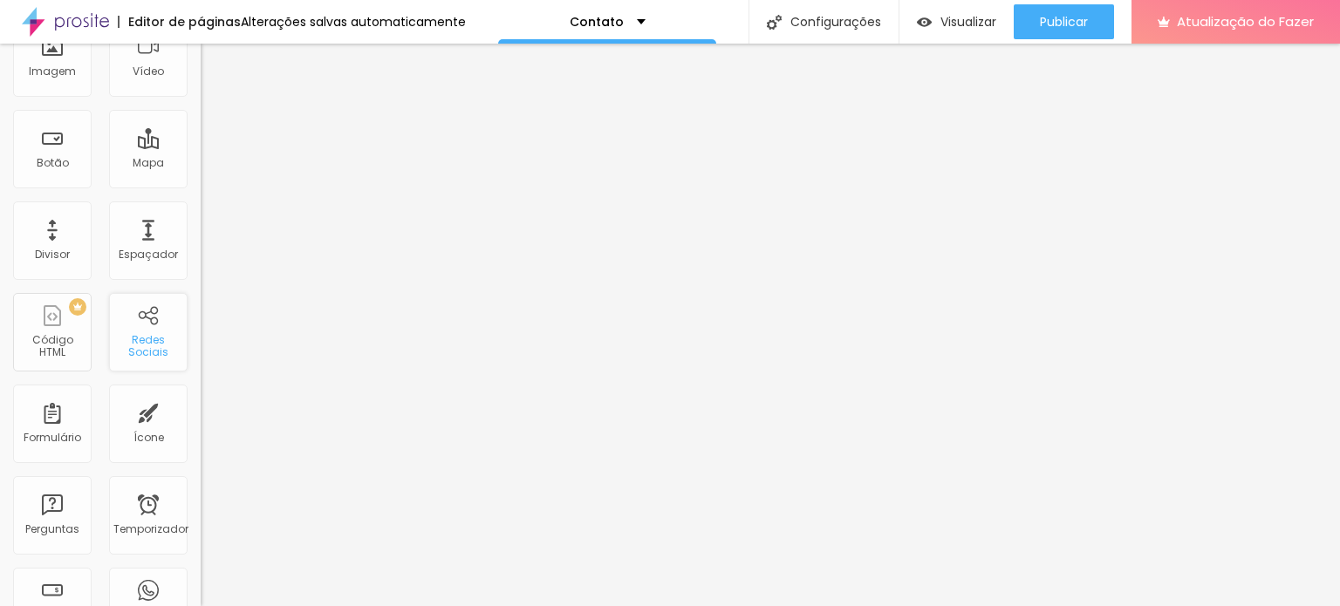
click at [128, 336] on font "Redes Sociais" at bounding box center [148, 345] width 40 height 27
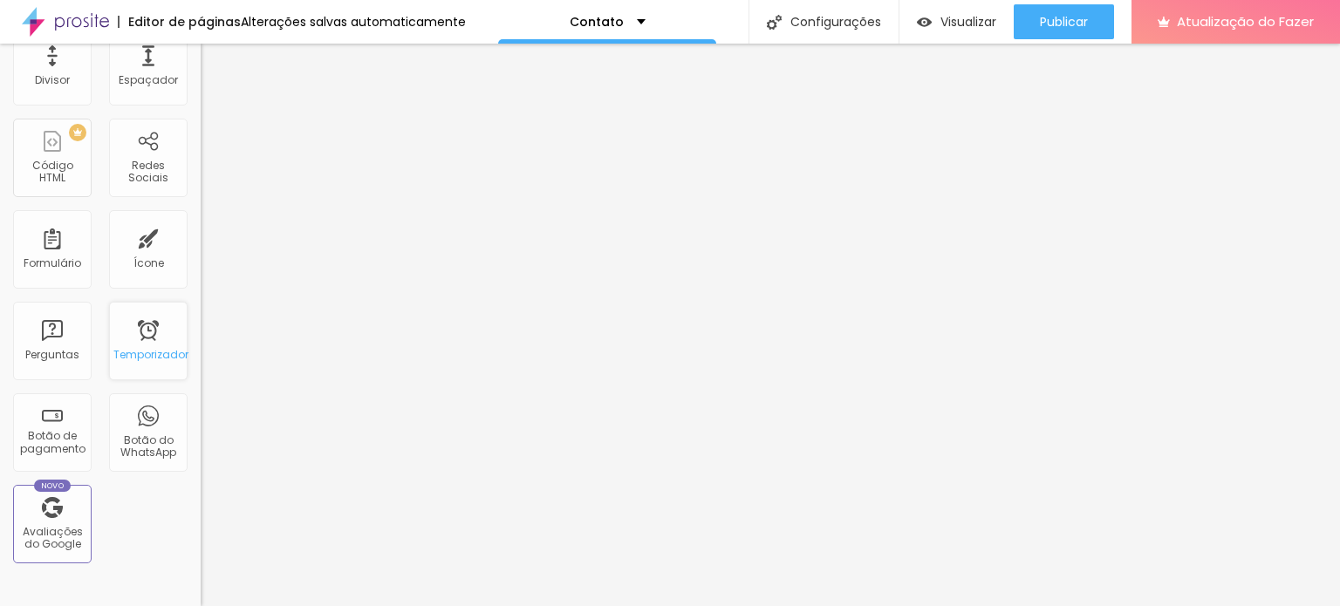
scroll to position [436, 0]
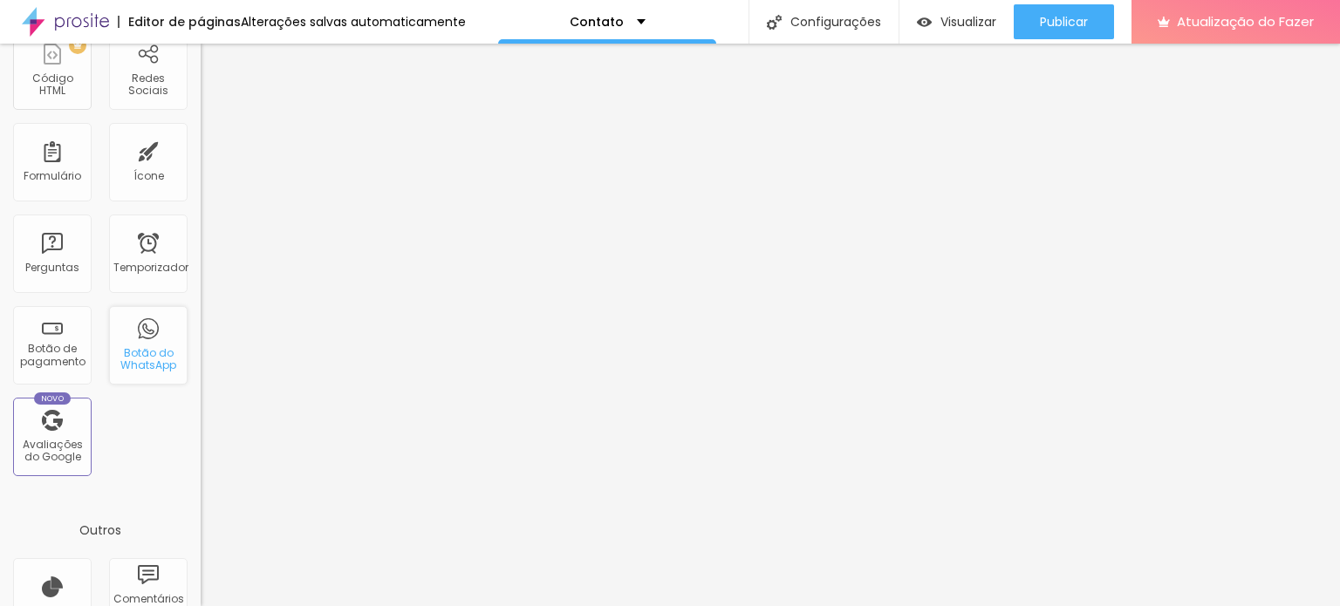
click at [140, 347] on font "Botão do WhatsApp" at bounding box center [148, 358] width 56 height 27
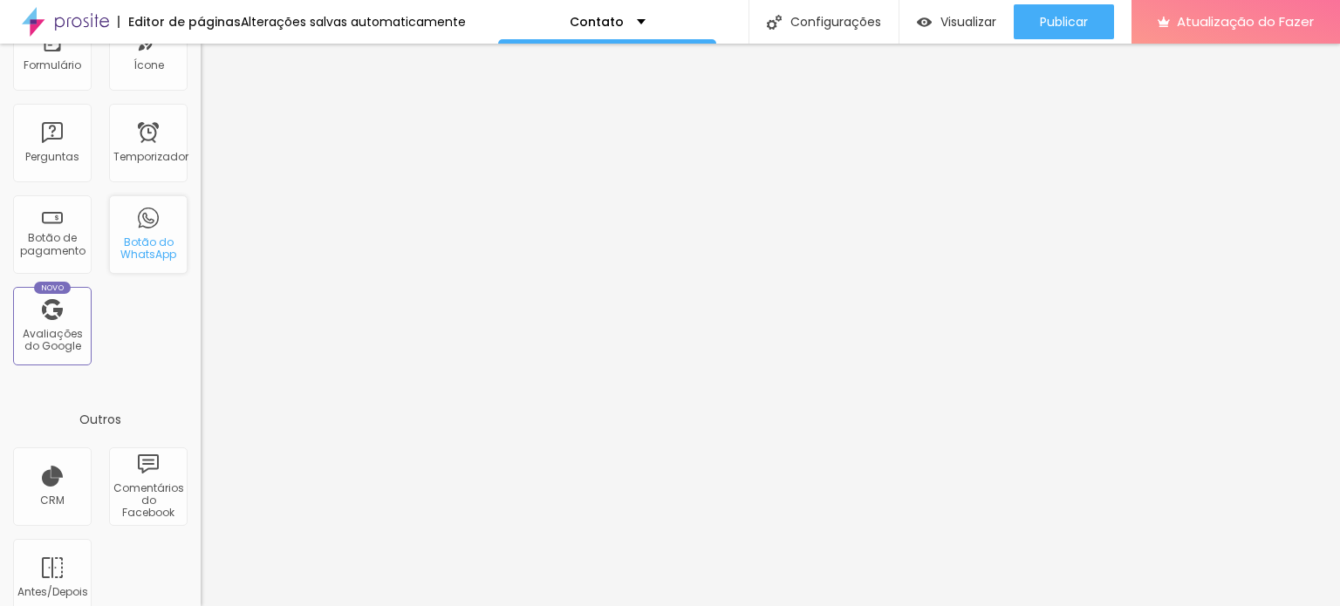
scroll to position [570, 0]
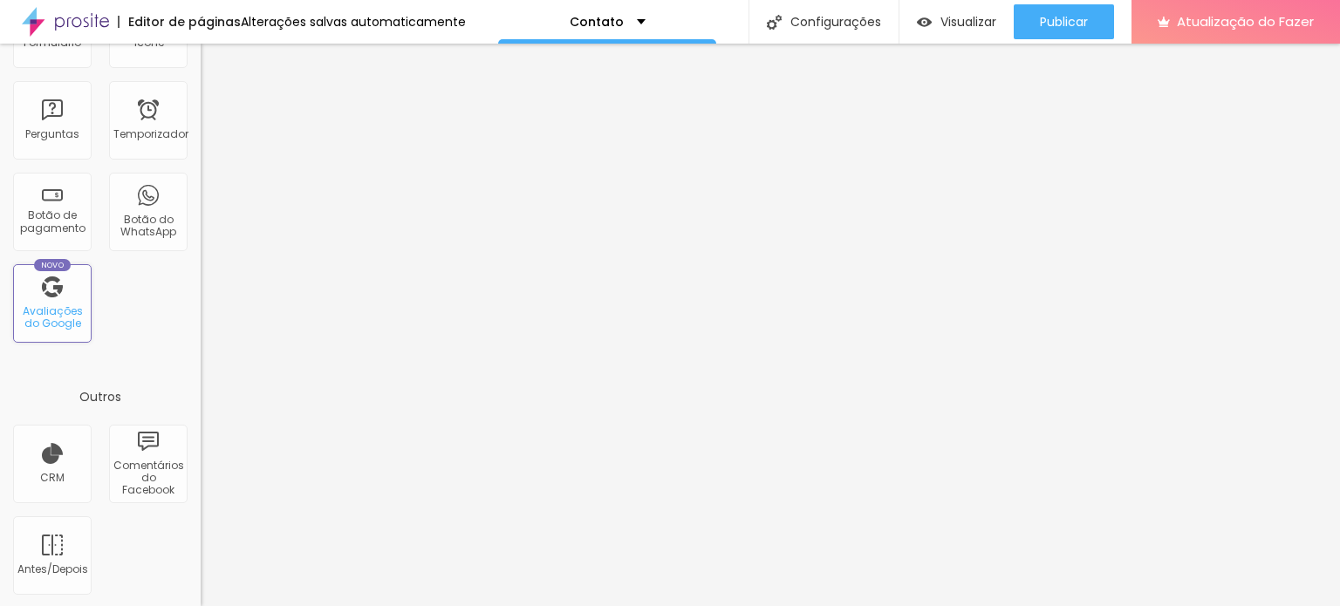
click at [44, 291] on div "Novo Avaliações do Google" at bounding box center [52, 303] width 79 height 79
click at [621, 23] on div "Contato" at bounding box center [608, 22] width 76 height 12
click at [962, 16] on font "Visualizar" at bounding box center [968, 21] width 56 height 17
